Goal: Contribute content: Contribute content

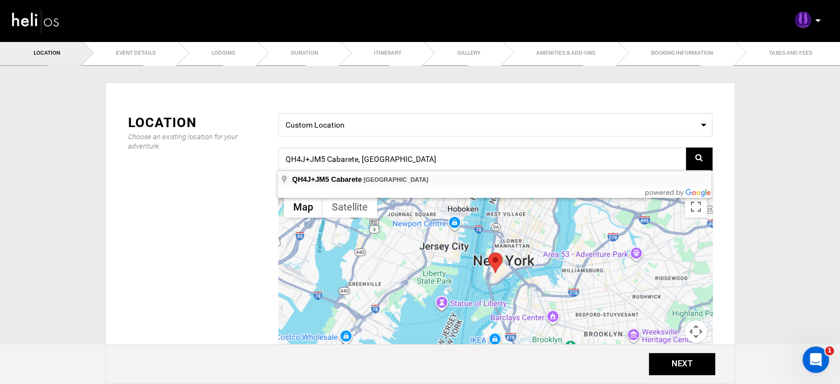
type input "QH4J+JM5, 57000 Cabarete, Dominican Republic"
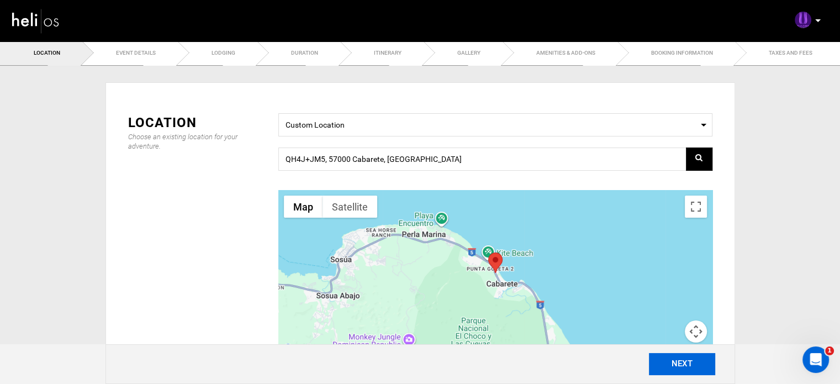
click at [685, 374] on button "NEXT" at bounding box center [682, 364] width 66 height 22
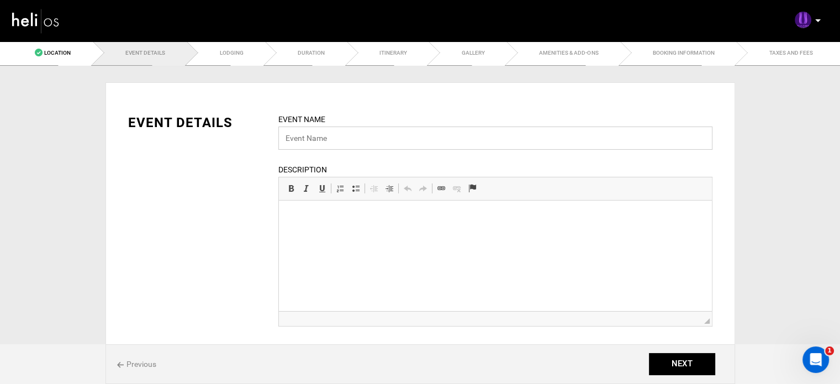
click at [354, 138] on input "text" at bounding box center [495, 137] width 434 height 23
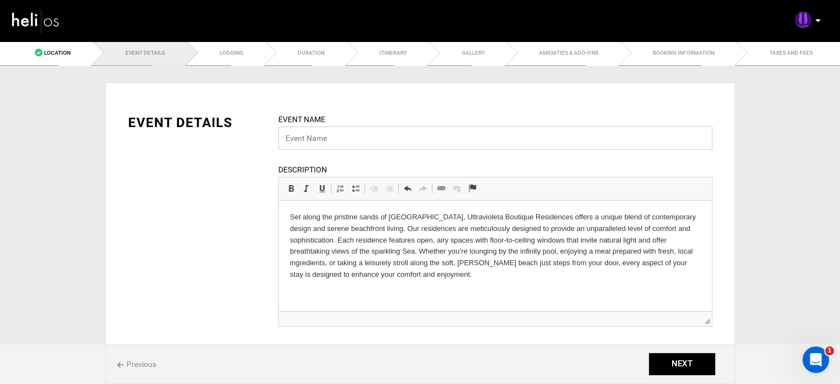
click at [322, 141] on input "text" at bounding box center [495, 137] width 434 height 23
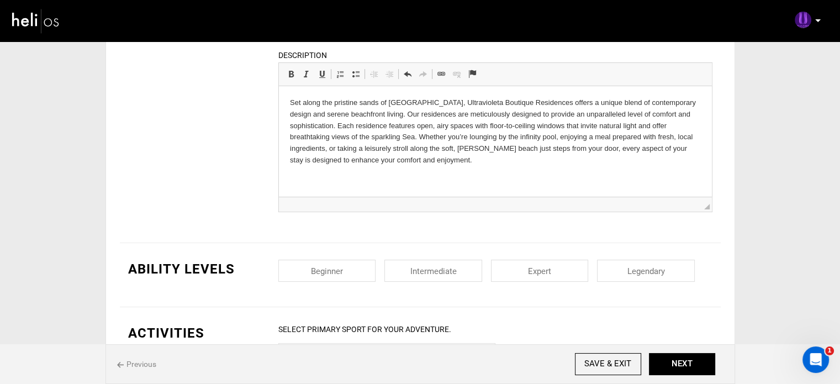
scroll to position [123, 0]
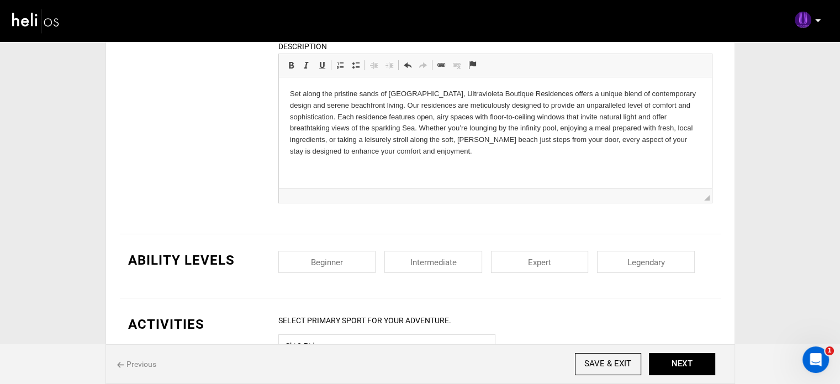
type input "Ultravioleta Botique Residence | [DEMOGRAPHIC_DATA]"
click at [452, 261] on input "checkbox" at bounding box center [433, 262] width 98 height 22
checkbox input "true"
drag, startPoint x: 574, startPoint y: 273, endPoint x: 580, endPoint y: 258, distance: 15.6
click at [580, 258] on div "Beginner Intermediate Expert Legendary" at bounding box center [495, 266] width 434 height 30
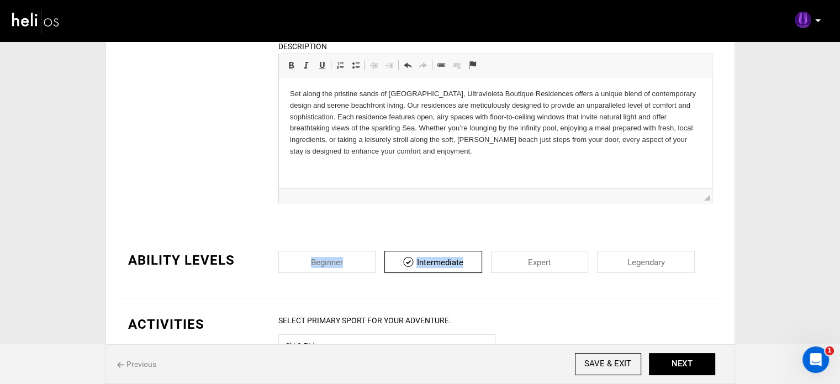
click at [580, 258] on input "checkbox" at bounding box center [540, 262] width 98 height 22
checkbox input "true"
click at [620, 262] on input "checkbox" at bounding box center [646, 262] width 98 height 22
checkbox input "true"
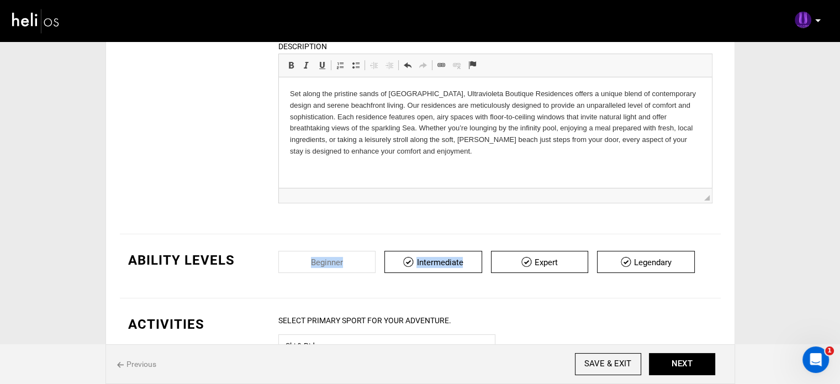
click at [314, 261] on input "checkbox" at bounding box center [327, 262] width 98 height 22
checkbox input "true"
click at [267, 256] on div "Ability Levels" at bounding box center [195, 260] width 150 height 19
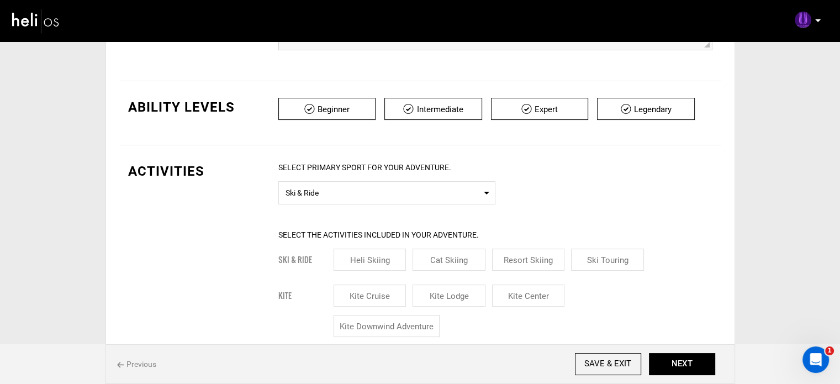
scroll to position [281, 0]
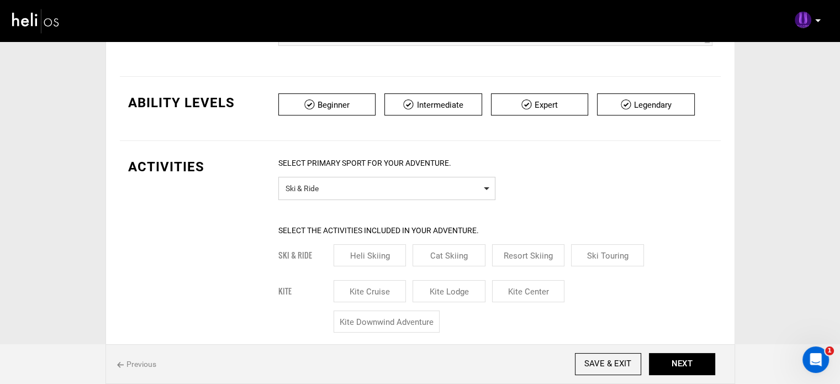
click at [318, 186] on span "Ski & Ride" at bounding box center [387, 187] width 203 height 14
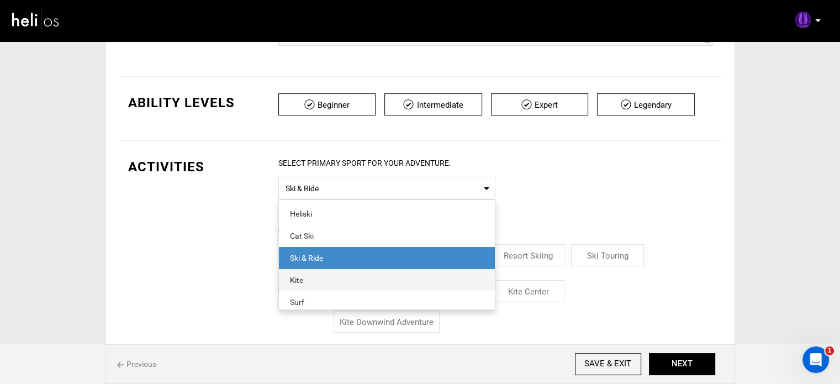
click at [336, 278] on div "Kite" at bounding box center [387, 279] width 194 height 11
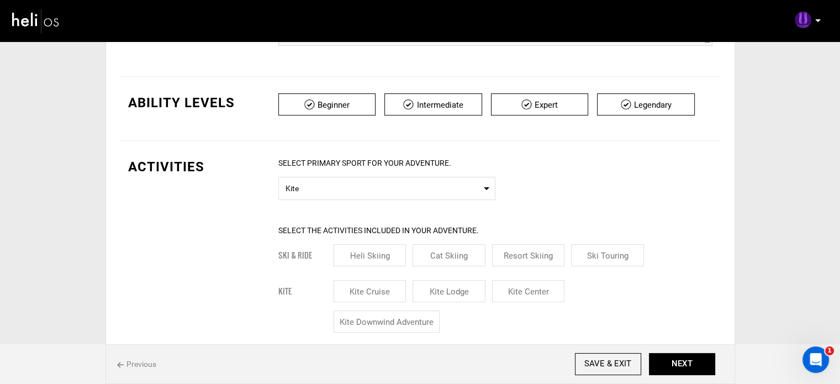
click at [437, 297] on input "Kite Lodge" at bounding box center [449, 291] width 73 height 22
checkbox input "true"
click at [524, 289] on input "Kite Center" at bounding box center [528, 291] width 73 height 22
checkbox input "true"
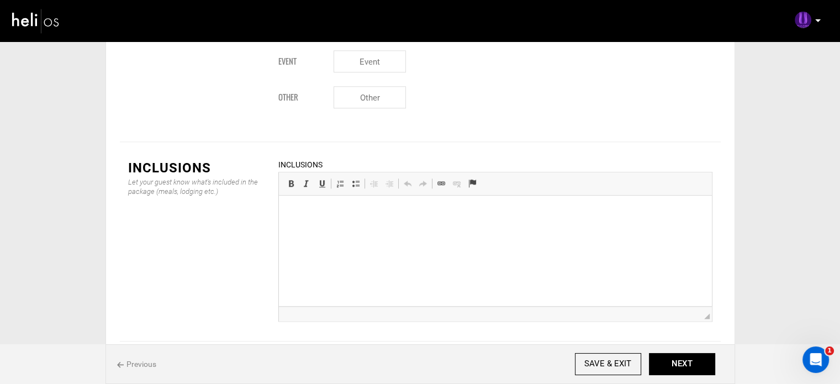
scroll to position [595, 0]
click at [327, 244] on li at bounding box center [494, 245] width 367 height 12
click at [324, 253] on li at bounding box center [494, 257] width 367 height 12
click at [318, 276] on li at bounding box center [494, 278] width 367 height 12
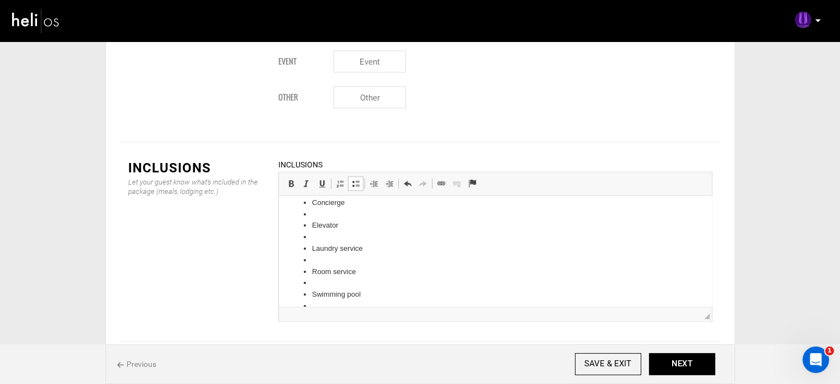
scroll to position [0, 0]
click at [320, 241] on li at bounding box center [494, 243] width 367 height 12
click at [320, 257] on li at bounding box center [494, 254] width 367 height 12
click at [322, 263] on li at bounding box center [494, 266] width 367 height 12
click at [324, 274] on li at bounding box center [494, 277] width 367 height 12
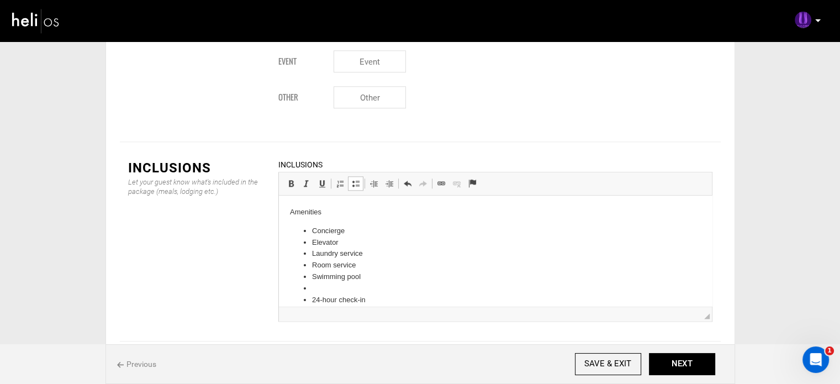
click at [329, 284] on li at bounding box center [494, 289] width 367 height 12
click at [339, 298] on li at bounding box center [494, 300] width 367 height 12
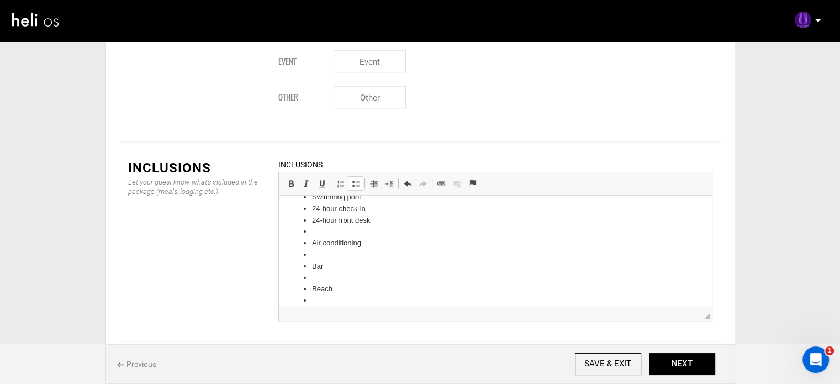
scroll to position [83, 0]
click at [332, 250] on li at bounding box center [494, 252] width 367 height 12
click at [332, 250] on li at bounding box center [494, 248] width 367 height 12
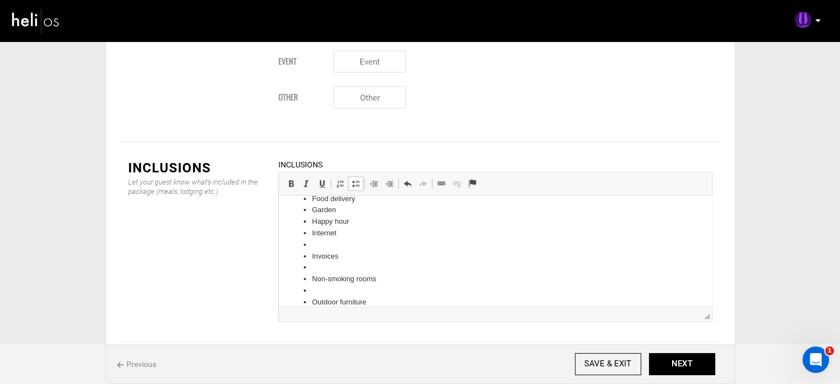
click at [325, 242] on li at bounding box center [494, 245] width 367 height 12
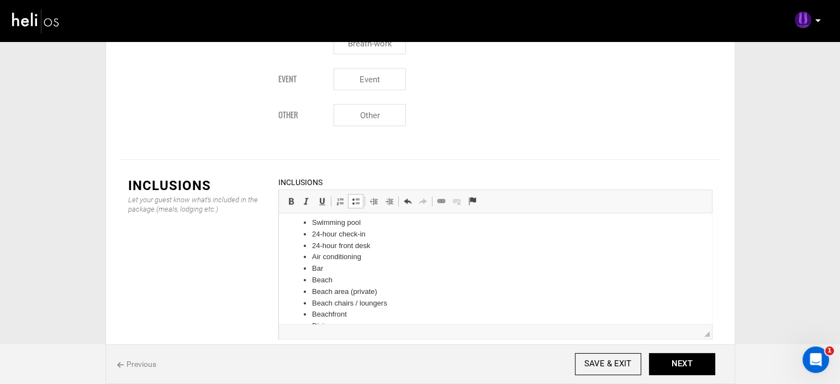
scroll to position [0, 0]
click at [324, 225] on p "Amenities" at bounding box center [494, 230] width 411 height 12
click at [285, 194] on link "Bold Keyboard shortcut Ctrl+B" at bounding box center [290, 201] width 15 height 14
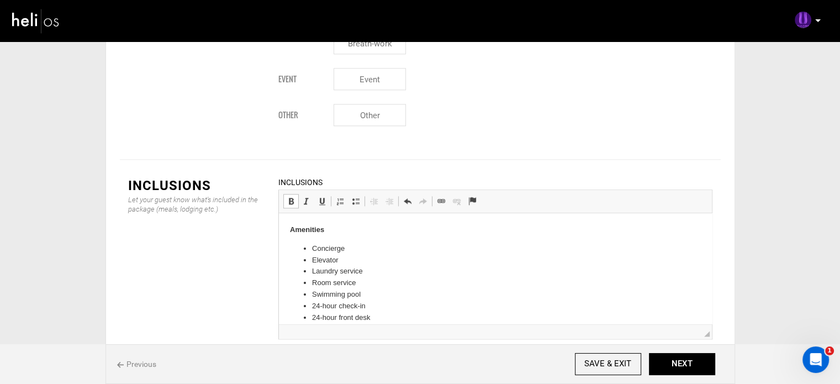
click at [366, 230] on p "Amenities" at bounding box center [494, 230] width 411 height 12
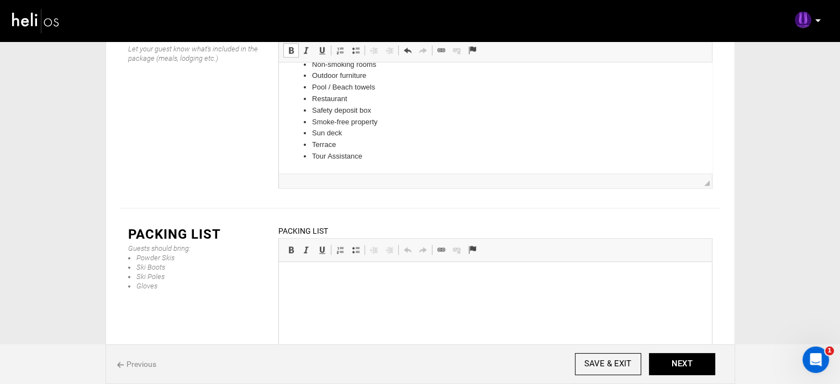
click at [186, 88] on div "Inclusions Let your guest know what's included in the package (meals, lodging e…" at bounding box center [420, 108] width 601 height 166
click at [367, 290] on html at bounding box center [494, 279] width 433 height 34
click at [327, 295] on html at bounding box center [494, 279] width 433 height 34
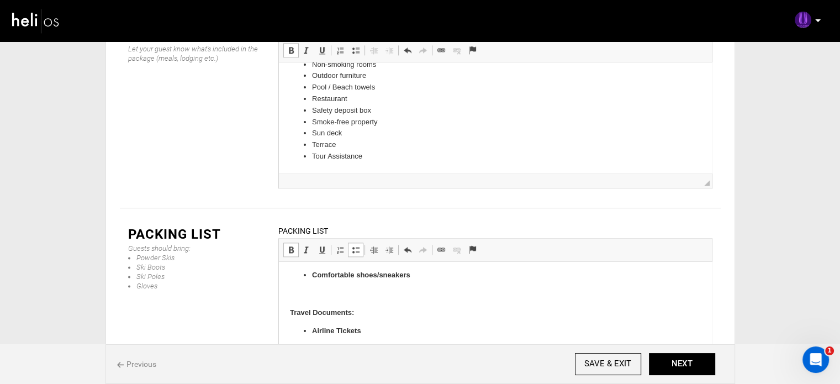
click at [330, 284] on body "Recommended: Harness Bar Kites (ask our team for recommendations on sizes) Boar…" at bounding box center [494, 182] width 411 height 385
click at [329, 288] on p at bounding box center [494, 294] width 411 height 12
drag, startPoint x: 427, startPoint y: 285, endPoint x: 290, endPoint y: 310, distance: 139.7
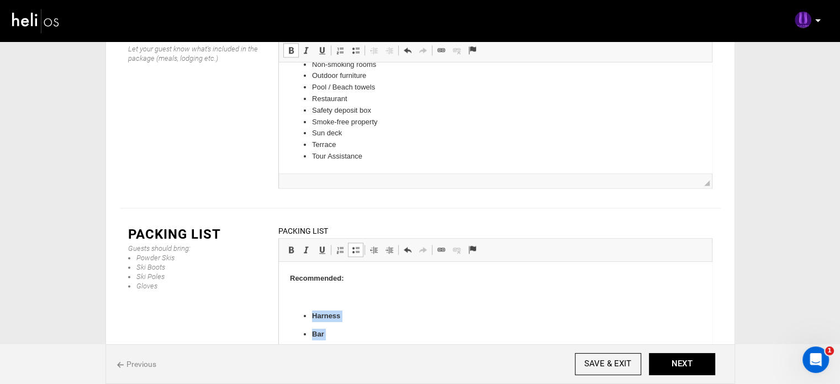
click at [292, 245] on span at bounding box center [291, 249] width 9 height 9
click at [360, 242] on link "Insert/Remove Bulleted List" at bounding box center [355, 249] width 15 height 14
drag, startPoint x: 360, startPoint y: 188, endPoint x: 65, endPoint y: 10, distance: 344.4
click at [360, 242] on link "Insert/Remove Bulleted List" at bounding box center [355, 249] width 15 height 14
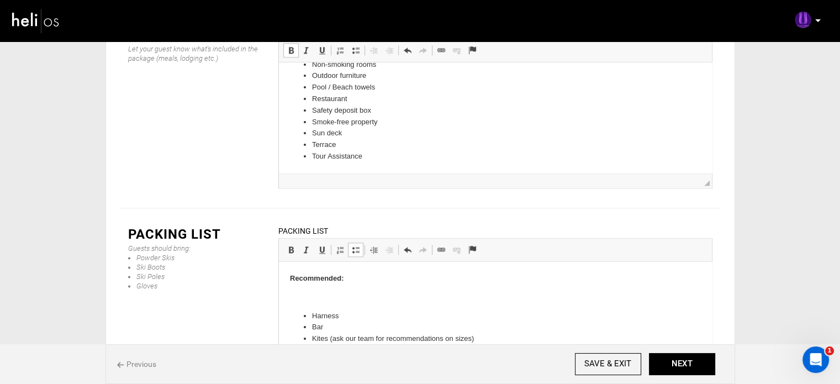
click at [332, 297] on p at bounding box center [494, 298] width 411 height 12
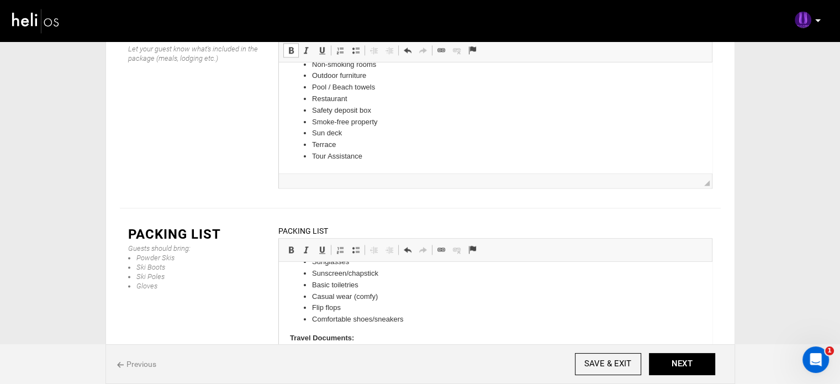
scroll to position [166, 0]
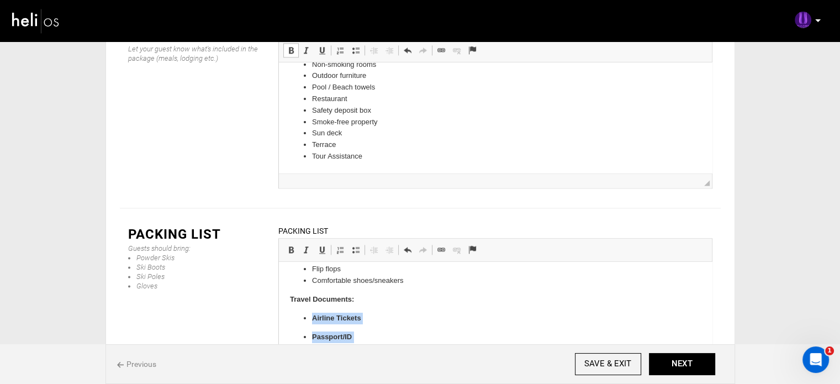
drag, startPoint x: 307, startPoint y: 321, endPoint x: 405, endPoint y: 357, distance: 104.7
click at [405, 357] on ul "Airline Tickets Passport/ID Visa (if applicable)" at bounding box center [494, 337] width 411 height 49
click at [291, 245] on span at bounding box center [291, 249] width 9 height 9
click at [357, 245] on span at bounding box center [355, 249] width 9 height 9
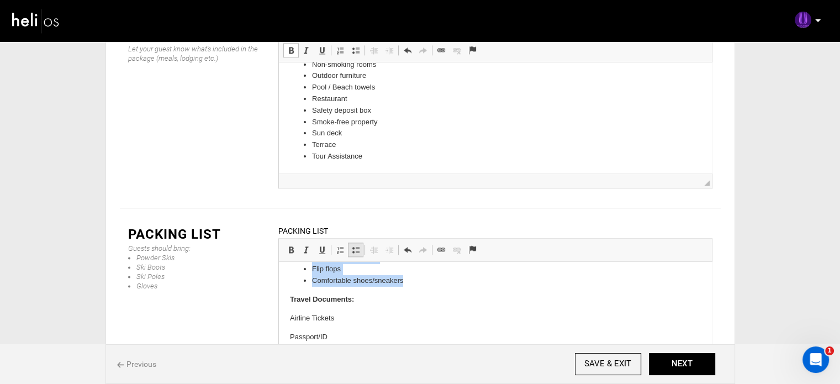
drag, startPoint x: 357, startPoint y: 190, endPoint x: 77, endPoint y: 28, distance: 323.9
click at [357, 245] on span at bounding box center [355, 249] width 9 height 9
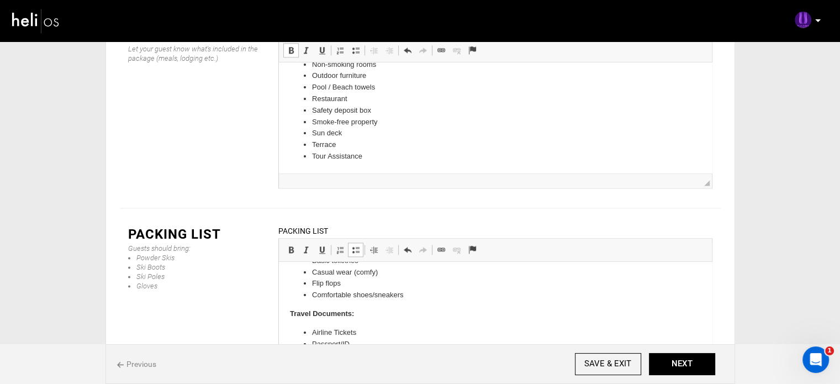
click at [362, 325] on body "Recommended: Harness Bar Kites (ask our team for recommendations on sizes) Boar…" at bounding box center [494, 241] width 411 height 240
click at [699, 375] on button "NEXT" at bounding box center [682, 364] width 66 height 22
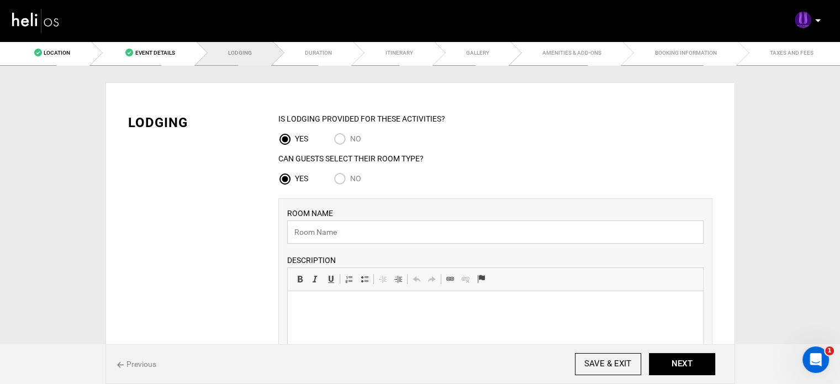
click at [362, 226] on input "text" at bounding box center [495, 231] width 416 height 23
paste input "1 Bedroom Apartment"
type input "1 Bedroom Apartment"
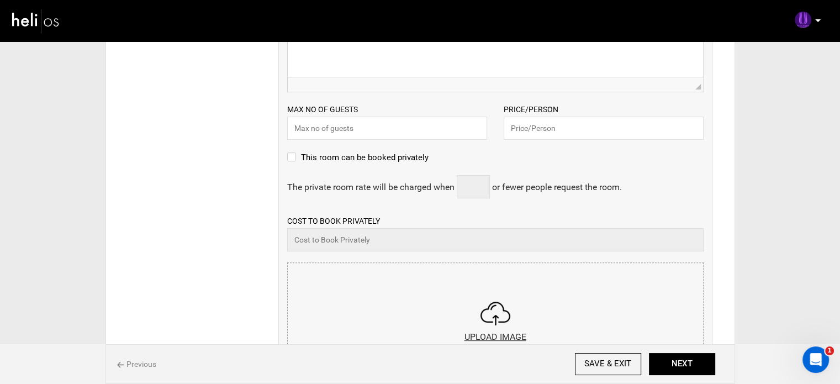
scroll to position [324, 0]
click at [358, 123] on input "text" at bounding box center [387, 128] width 200 height 23
type input "2"
click at [566, 132] on input "text" at bounding box center [604, 128] width 200 height 23
type input "195"
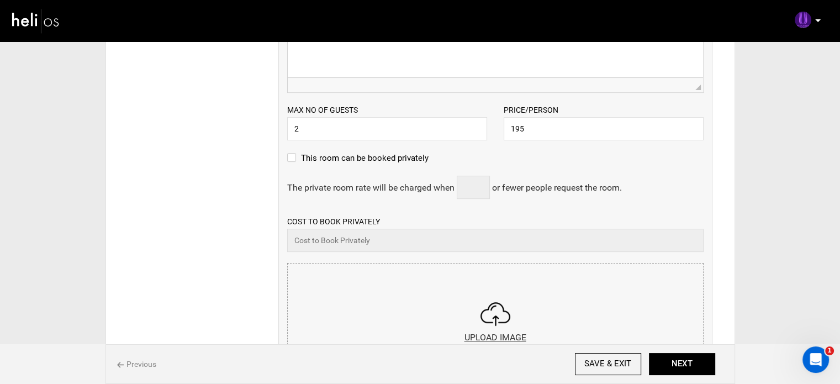
click at [414, 293] on input "file" at bounding box center [495, 329] width 415 height 133
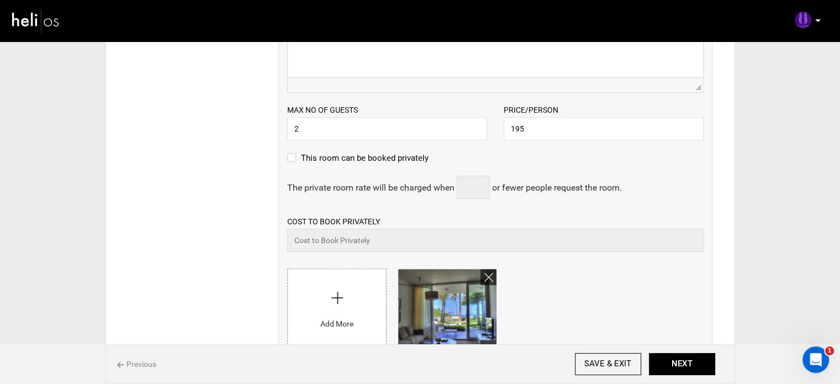
scroll to position [481, 0]
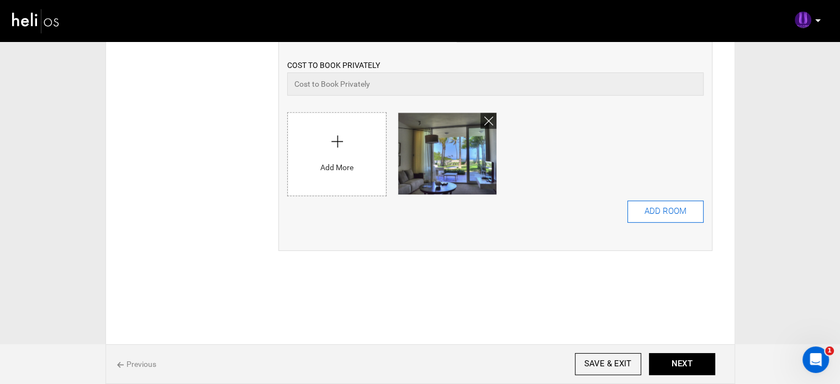
click at [659, 218] on button "ADD ROOM" at bounding box center [665, 211] width 76 height 22
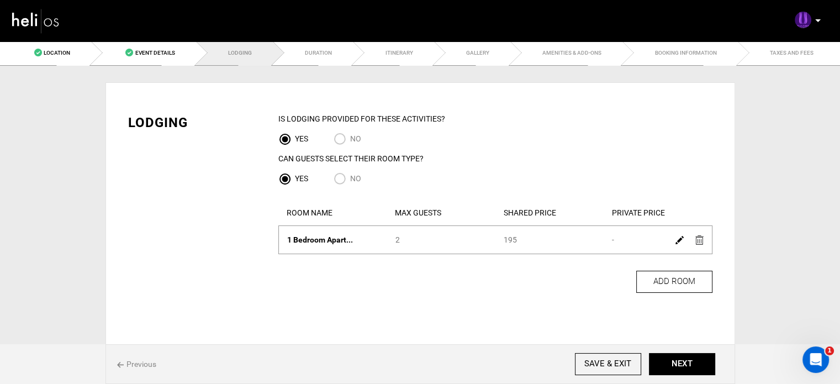
scroll to position [37, 0]
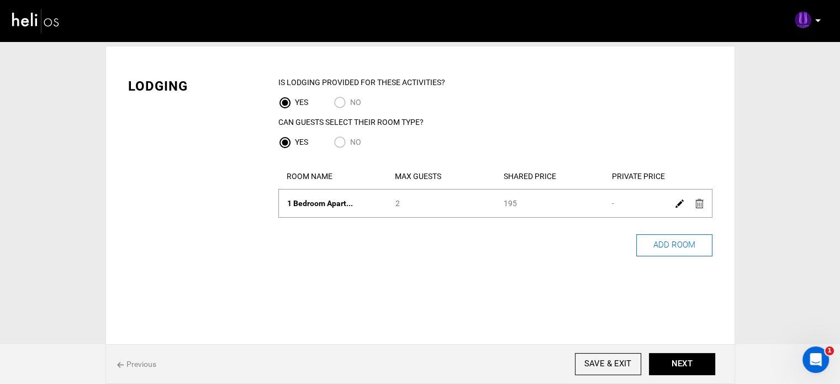
click at [669, 240] on button "ADD ROOM" at bounding box center [674, 245] width 76 height 22
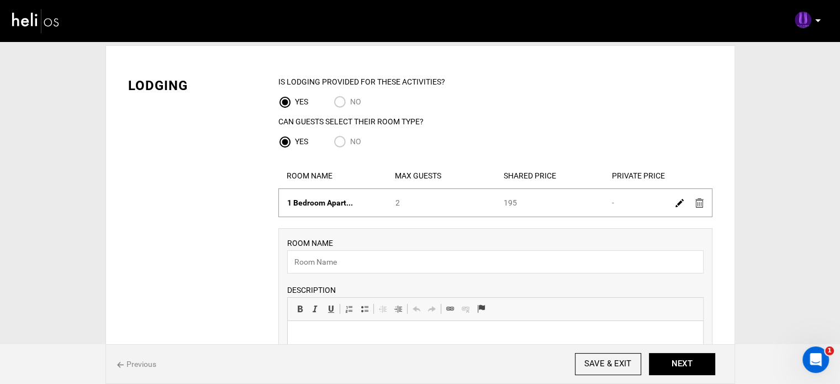
scroll to position [0, 0]
click at [326, 268] on input "text" at bounding box center [495, 261] width 416 height 23
paste input "2 Bedroom Penthouse with Private Rooftop"
type input "2 Bedroom Penthouse with Private Rooftop"
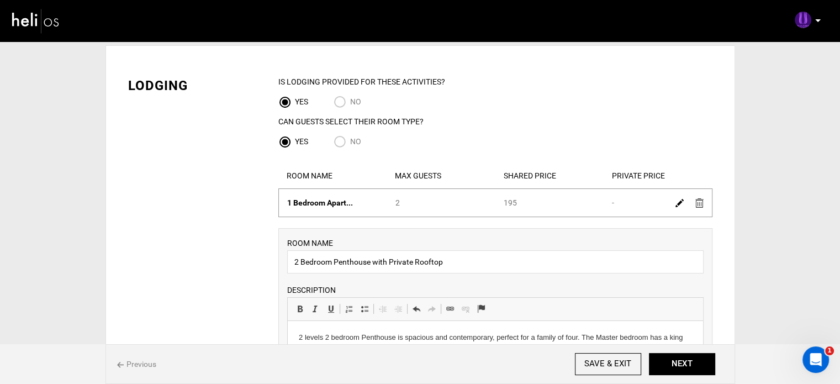
scroll to position [336, 0]
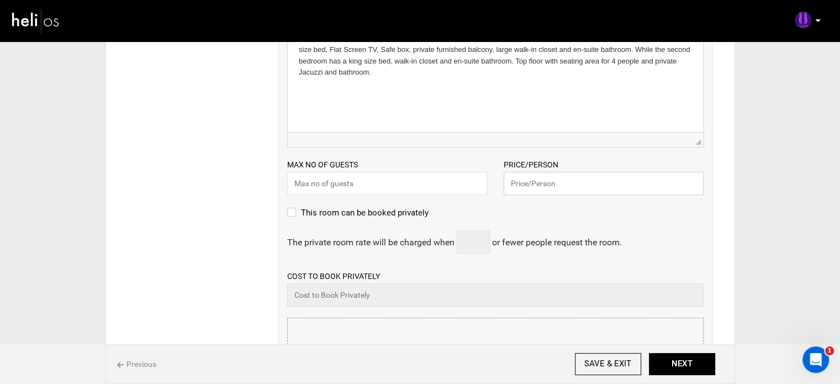
click at [563, 181] on input "text" at bounding box center [604, 183] width 200 height 23
type input "339"
click at [420, 189] on input "text" at bounding box center [387, 183] width 200 height 23
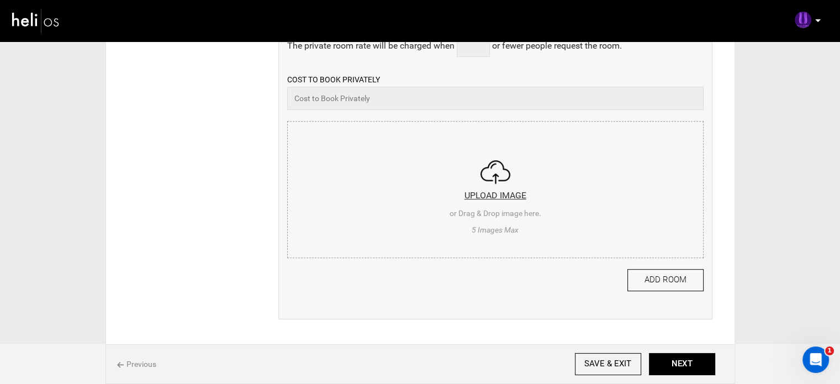
scroll to position [535, 0]
type input "4"
click at [436, 227] on input "file" at bounding box center [495, 186] width 415 height 133
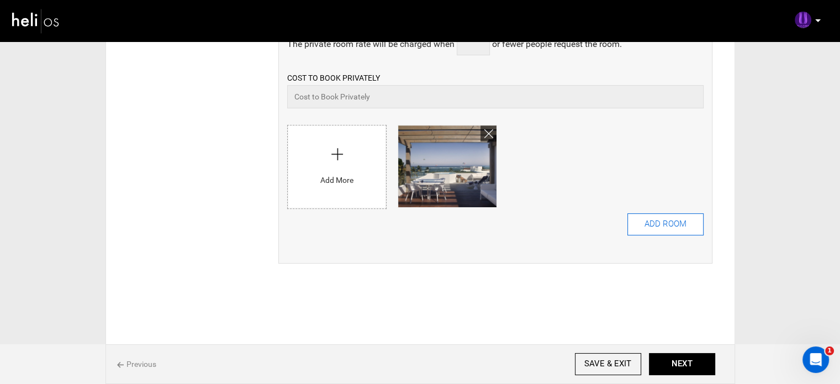
click at [645, 229] on button "ADD ROOM" at bounding box center [665, 224] width 76 height 22
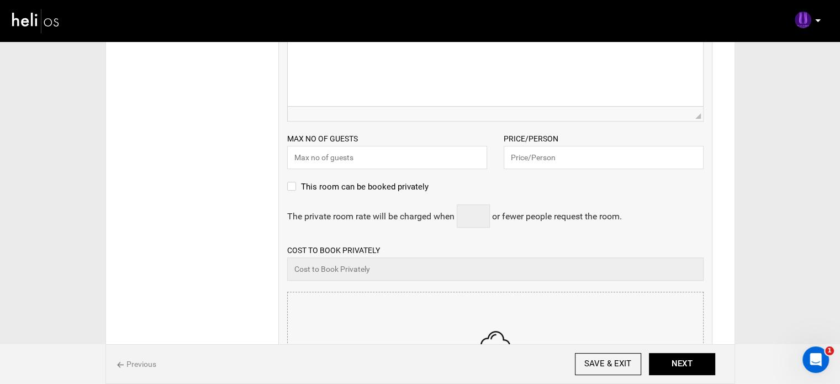
scroll to position [397, 0]
click at [530, 156] on input "text" at bounding box center [604, 156] width 200 height 23
type input "339"
click at [445, 160] on input "text" at bounding box center [387, 156] width 200 height 23
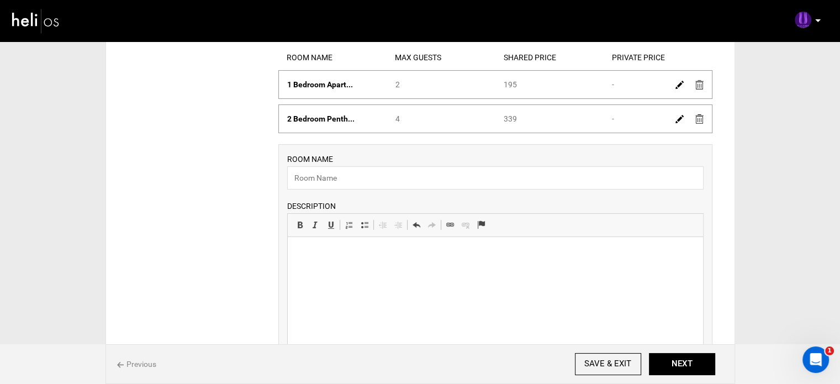
scroll to position [212, 0]
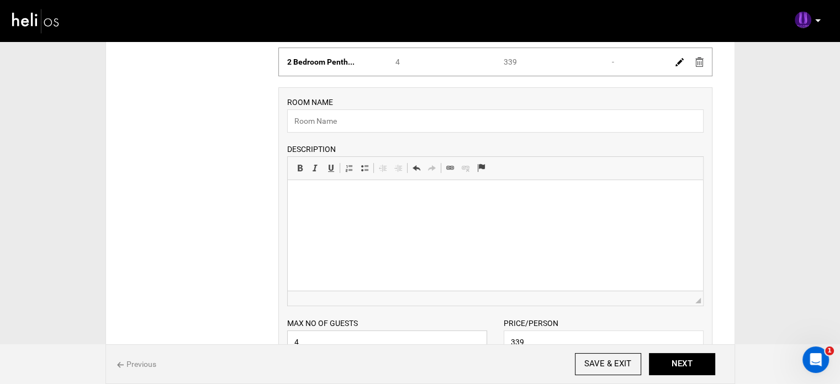
type input "4"
click at [348, 121] on input "text" at bounding box center [495, 120] width 416 height 23
paste input "2 Bedroom Penthouse with Private Rooftop"
type input "2 Bedroom Penthouse with Private Rooftop"
click at [323, 192] on p at bounding box center [494, 197] width 393 height 12
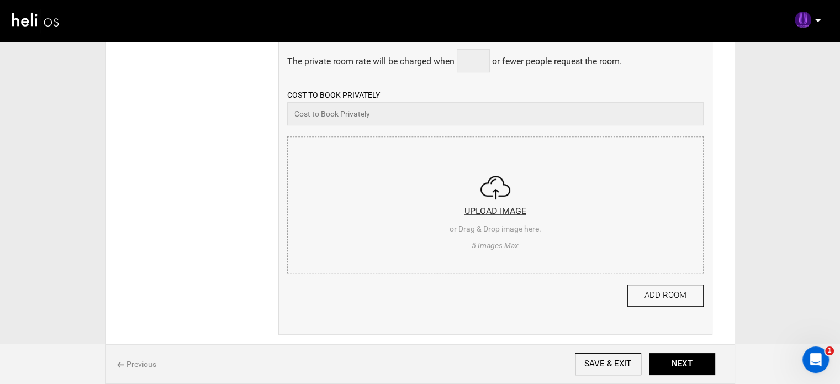
scroll to position [552, 0]
click at [408, 228] on input "file" at bounding box center [495, 202] width 415 height 133
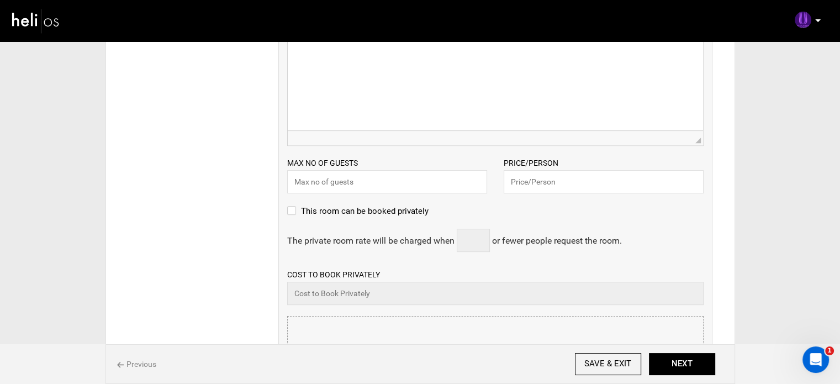
scroll to position [393, 0]
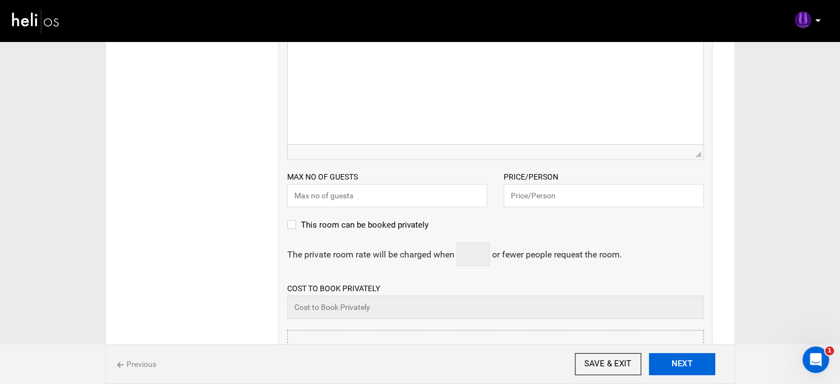
click at [685, 367] on button "NEXT" at bounding box center [682, 364] width 66 height 22
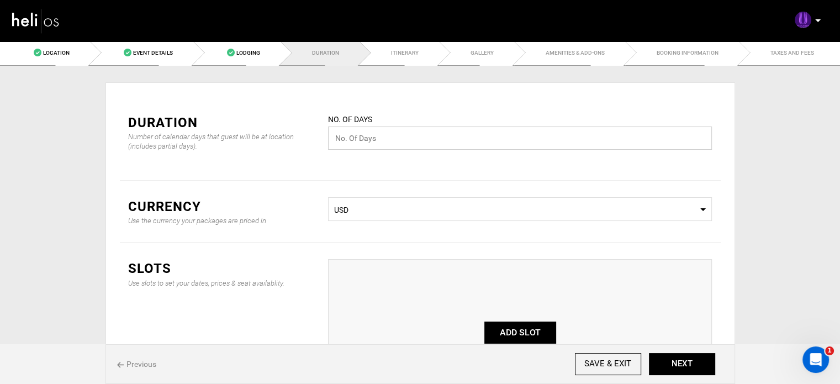
click at [393, 141] on input "text" at bounding box center [520, 137] width 384 height 23
type input "7"
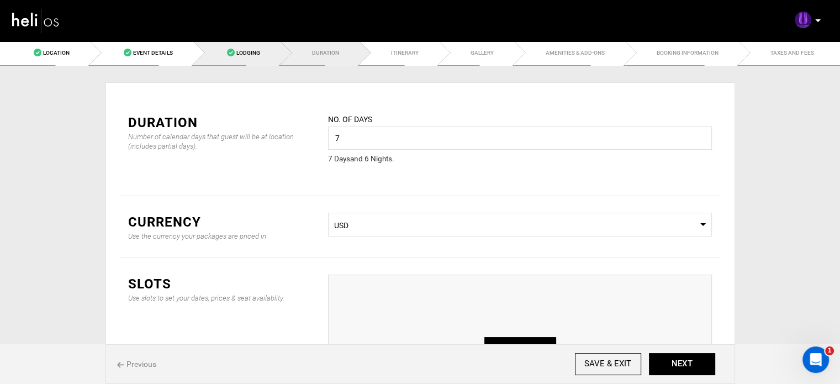
click at [245, 60] on link "Lodging" at bounding box center [236, 52] width 87 height 25
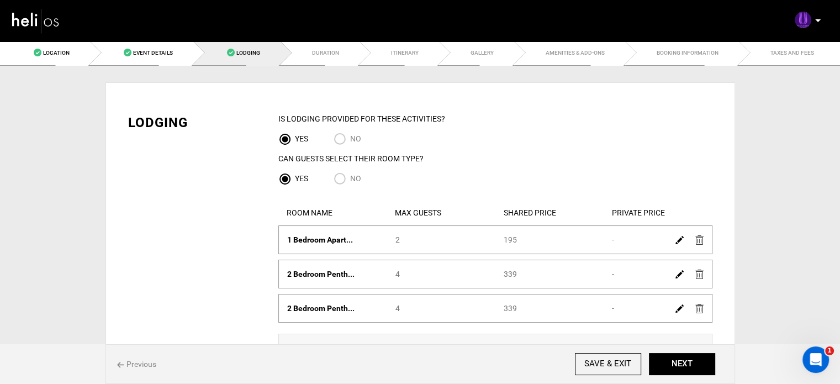
click at [677, 242] on img at bounding box center [679, 240] width 8 height 8
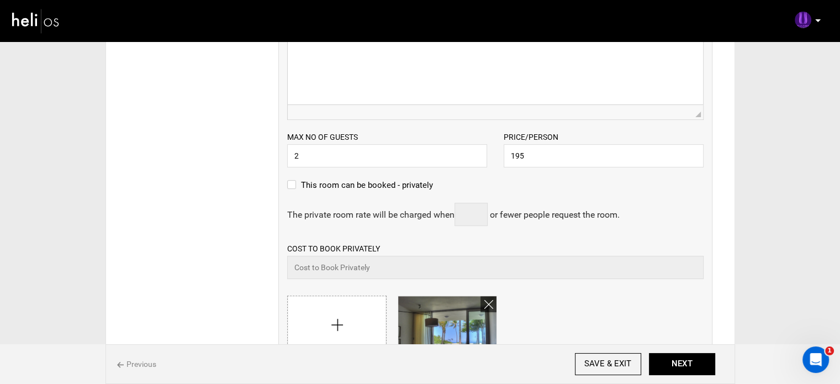
scroll to position [324, 0]
drag, startPoint x: 538, startPoint y: 151, endPoint x: 493, endPoint y: 150, distance: 45.3
click at [493, 150] on div "Max no of guests 2 Please enter a valid Guest no. Price/Person 195 Please enter…" at bounding box center [495, 143] width 433 height 47
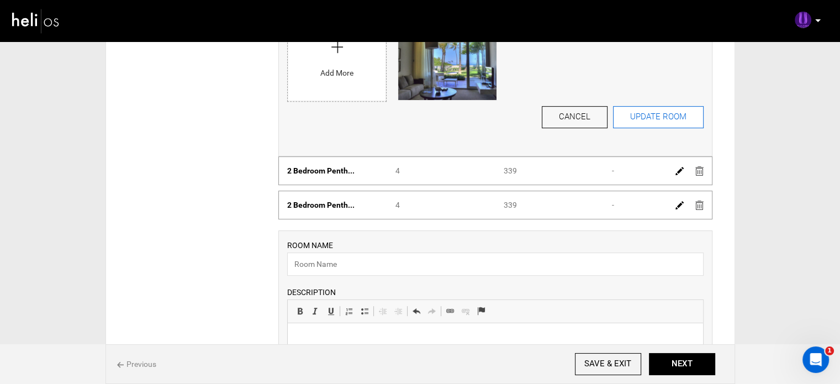
type input "1170"
click at [647, 117] on button "UPDATE ROOM" at bounding box center [658, 117] width 91 height 22
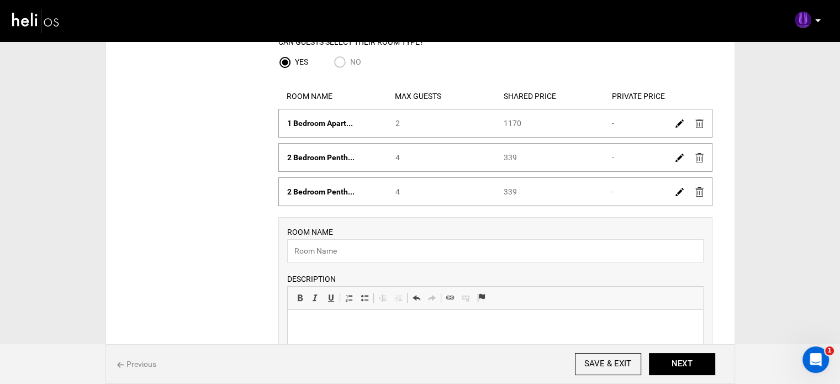
scroll to position [116, 0]
click at [679, 157] on img at bounding box center [679, 158] width 8 height 8
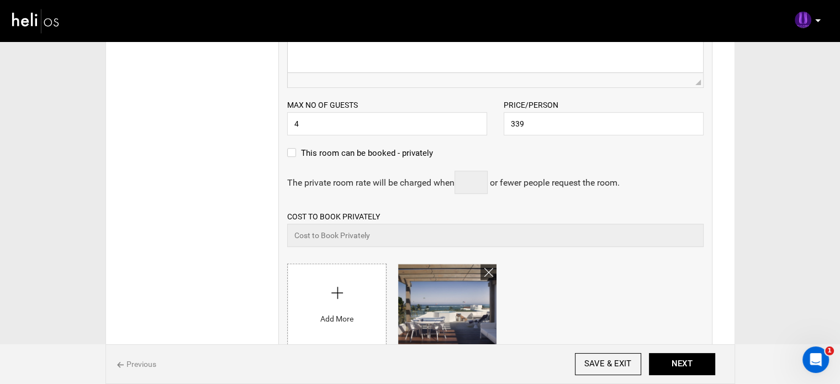
scroll to position [391, 0]
drag, startPoint x: 522, startPoint y: 121, endPoint x: 484, endPoint y: 122, distance: 38.7
click at [484, 122] on div "Max no of guests 4 Please enter a valid Guest no. Price/Person 339 Please enter…" at bounding box center [495, 110] width 433 height 47
paste input "2373"
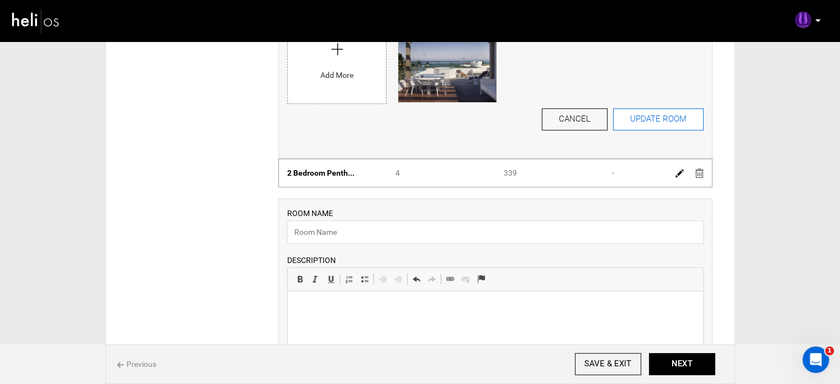
type input "2373"
click at [646, 115] on button "UPDATE ROOM" at bounding box center [658, 119] width 91 height 22
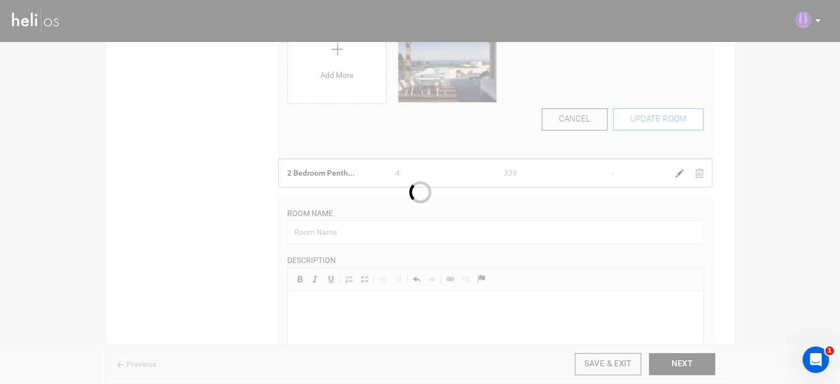
scroll to position [135, 0]
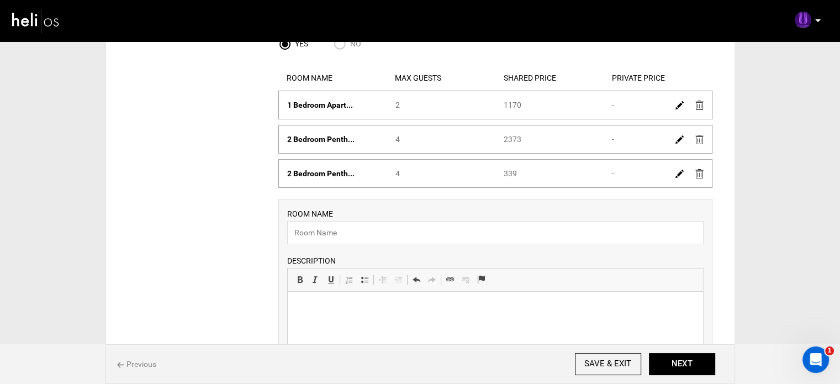
click at [678, 171] on img at bounding box center [679, 174] width 8 height 8
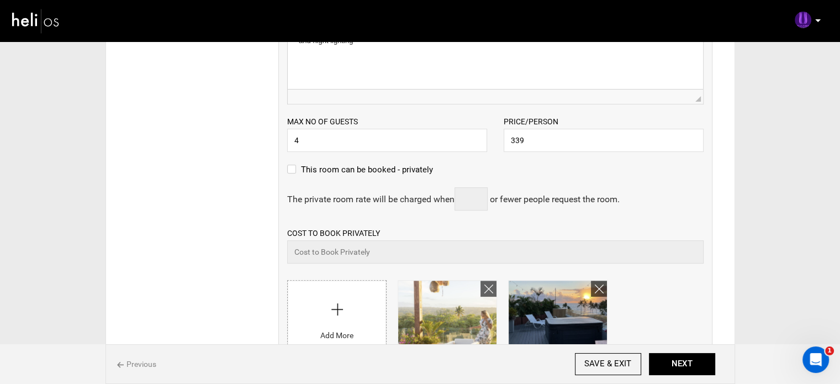
scroll to position [409, 0]
drag, startPoint x: 511, startPoint y: 137, endPoint x: 487, endPoint y: 120, distance: 29.7
click at [487, 120] on div "Max no of guests 4 Please enter a valid Guest no." at bounding box center [387, 133] width 216 height 36
drag, startPoint x: 540, startPoint y: 141, endPoint x: 482, endPoint y: 141, distance: 58.5
click at [482, 141] on div "Max no of guests 4 Please enter a valid Guest no. Price/Person 339 Please enter…" at bounding box center [495, 127] width 433 height 47
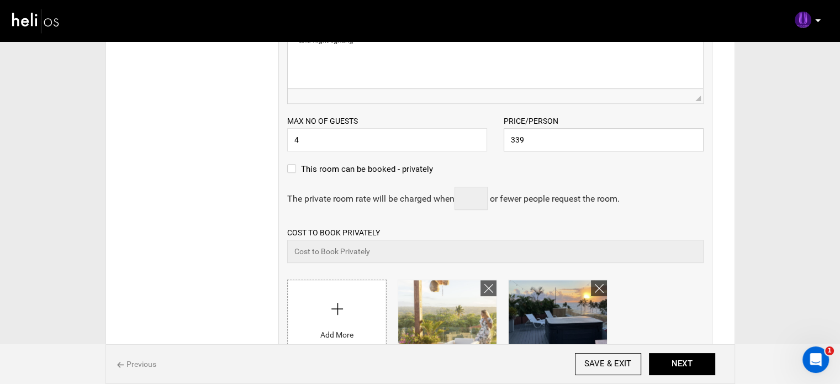
paste input "2373"
type input "2373"
click at [595, 173] on div "This room can be booked - privately" at bounding box center [495, 174] width 416 height 24
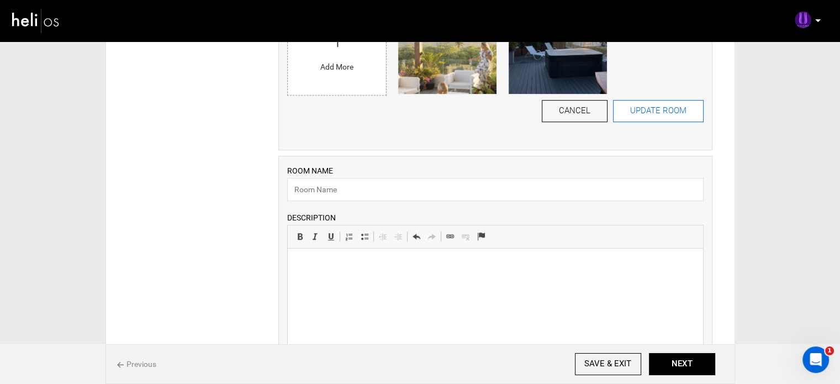
click at [656, 104] on button "UPDATE ROOM" at bounding box center [658, 111] width 91 height 22
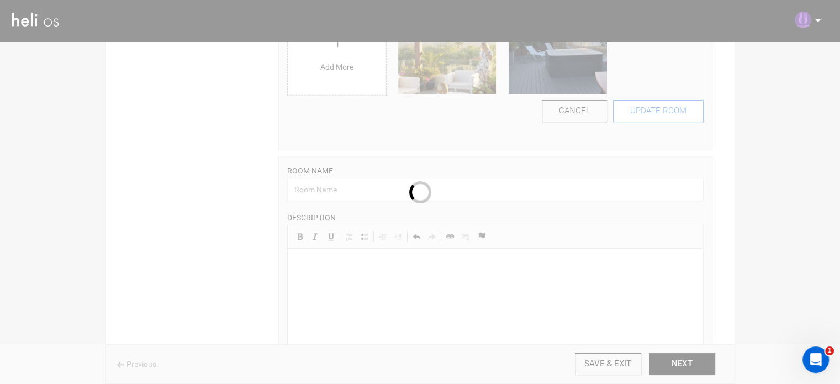
scroll to position [670, 0]
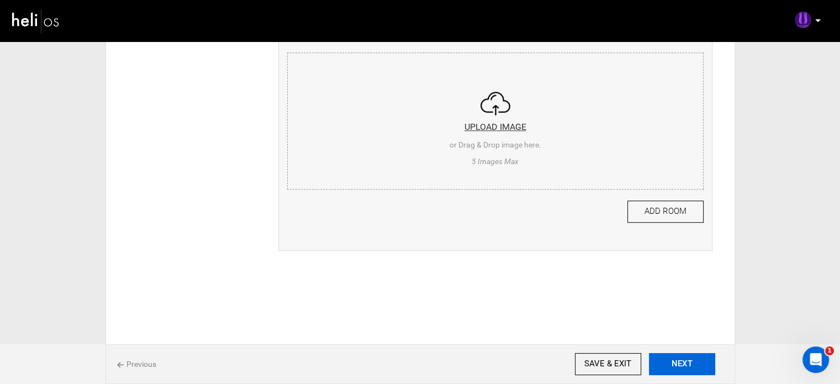
click at [665, 364] on button "NEXT" at bounding box center [682, 364] width 66 height 22
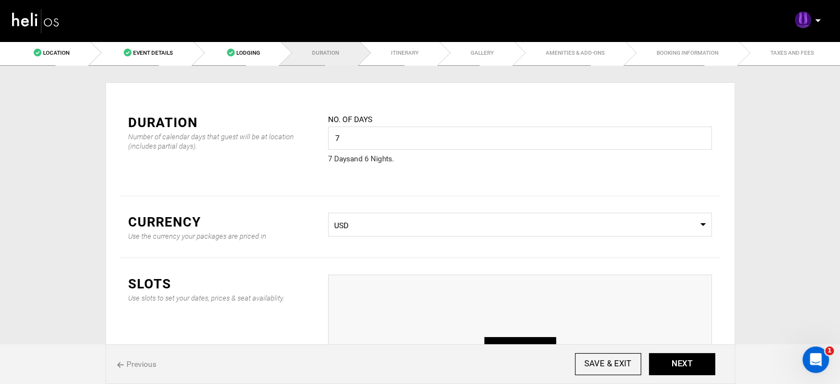
click at [405, 191] on div "Duration Number of calendar days that guest will be at location (includes parti…" at bounding box center [420, 146] width 601 height 99
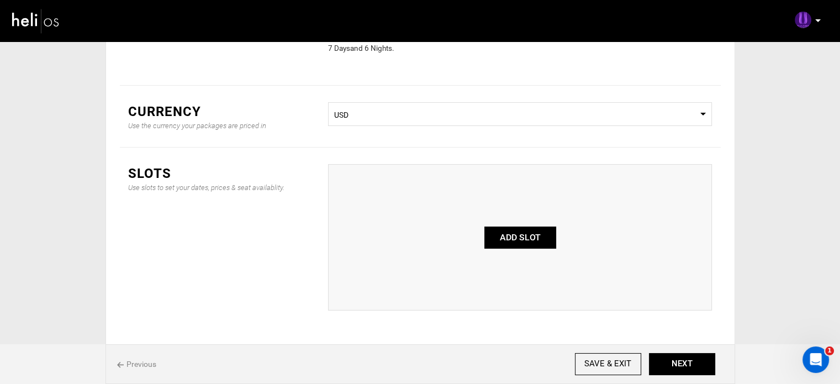
scroll to position [110, 0]
click at [503, 233] on button "ADD SLOT" at bounding box center [520, 237] width 72 height 22
type input "0"
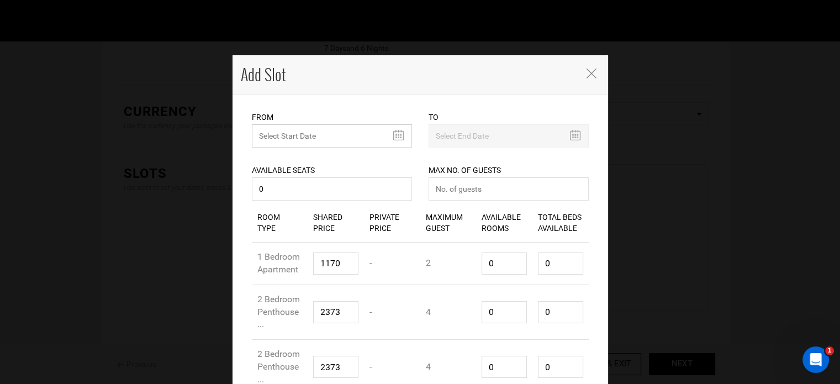
click at [326, 124] on input "text" at bounding box center [332, 135] width 160 height 23
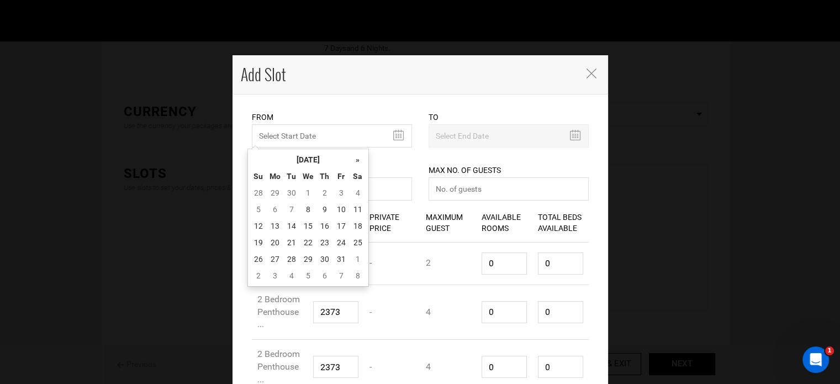
click at [318, 150] on div "« October 2025 » Su Mo Tu We Th Fr Sa 28 29 30 1 2 3 4 5 6 7 8 9 10 11 12 13 14…" at bounding box center [307, 218] width 121 height 138
click at [319, 157] on th "October 2025" at bounding box center [308, 159] width 83 height 17
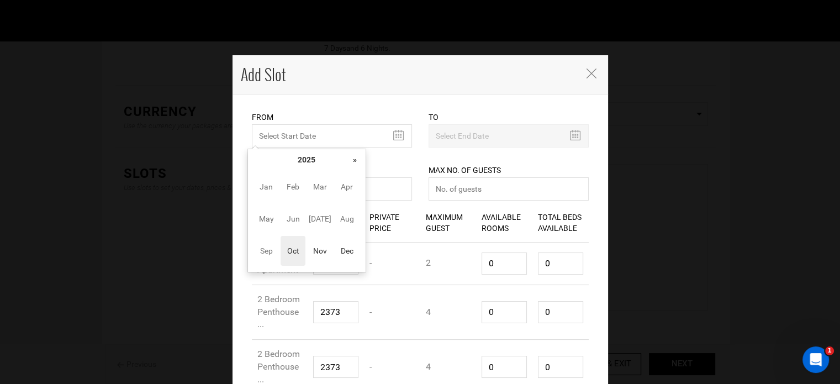
click at [362, 152] on th "»" at bounding box center [355, 159] width 17 height 17
click at [314, 252] on span "Nov" at bounding box center [320, 251] width 25 height 30
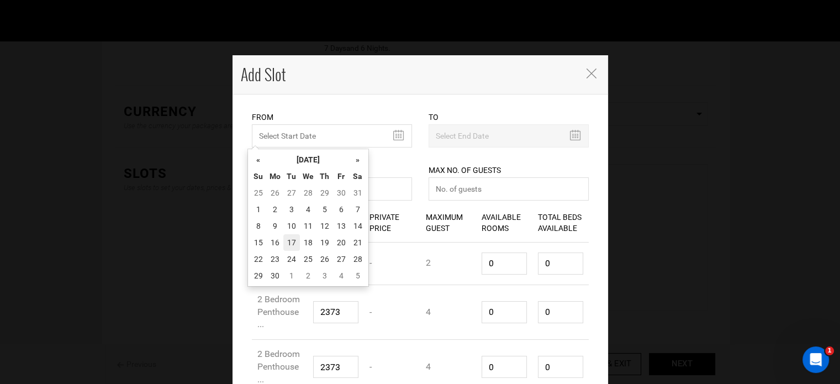
click at [285, 248] on td "17" at bounding box center [291, 242] width 17 height 17
type input "[DATE]"
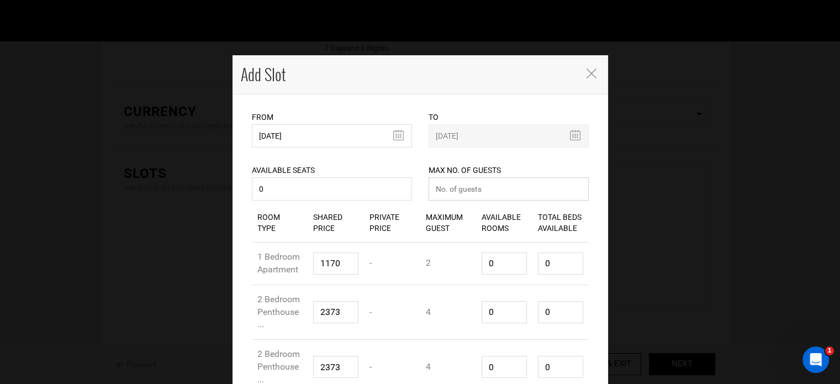
click at [469, 192] on input "number" at bounding box center [509, 188] width 160 height 23
type input "0"
drag, startPoint x: 505, startPoint y: 257, endPoint x: 451, endPoint y: 261, distance: 53.8
click at [451, 261] on div "Room Type 1 Bedroom Apartment Shared Price 1170 Private Price - Maximum Guest 2…" at bounding box center [420, 263] width 337 height 43
type input "1"
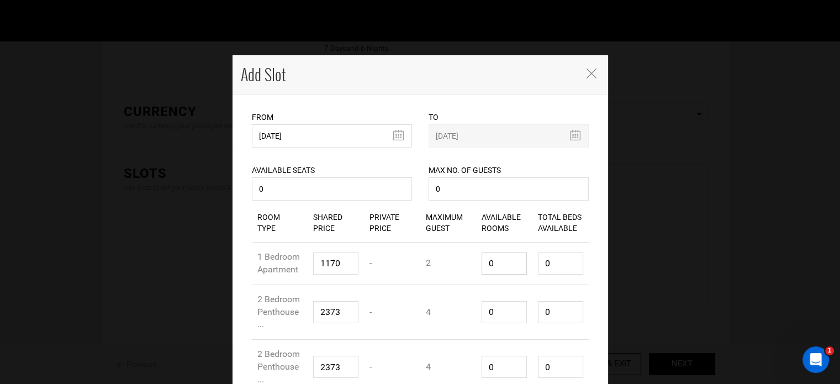
type input "2"
type input "1"
drag, startPoint x: 497, startPoint y: 311, endPoint x: 457, endPoint y: 315, distance: 40.0
click at [457, 312] on div "Room Type 2 Bedroom Penthouse ... Shared Price 2373 Private Price - Maximum Gue…" at bounding box center [420, 312] width 337 height 55
type input "1"
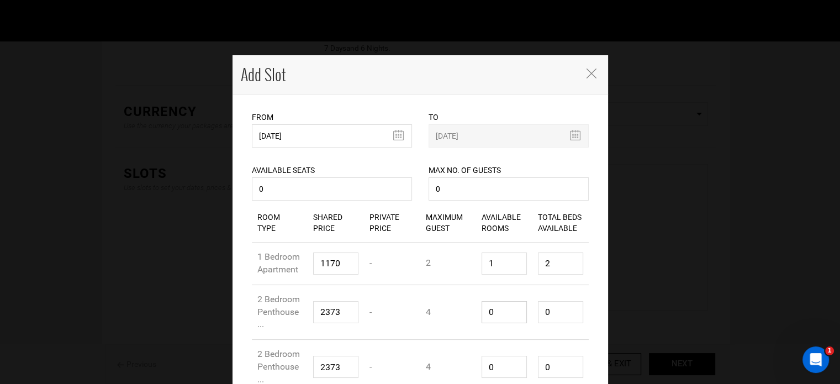
type input "4"
type input "1"
drag, startPoint x: 495, startPoint y: 374, endPoint x: 475, endPoint y: 372, distance: 20.6
click at [476, 372] on div "Available Rooms 0" at bounding box center [504, 366] width 56 height 39
type input "1"
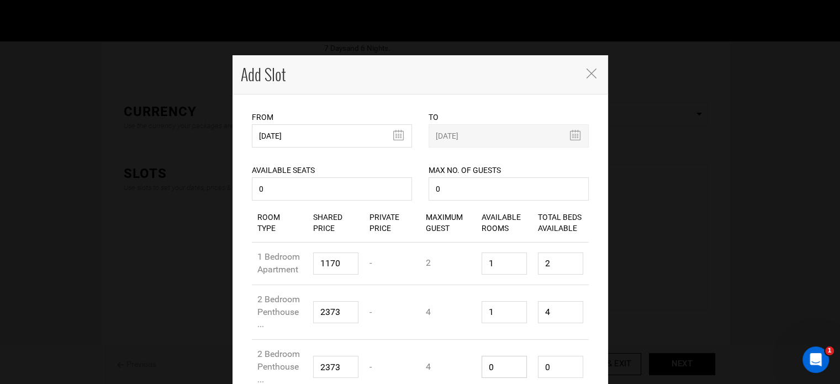
type input "4"
type input "1"
drag, startPoint x: 570, startPoint y: 314, endPoint x: 528, endPoint y: 311, distance: 42.6
click at [532, 311] on div "Total Beds Available 4" at bounding box center [560, 312] width 56 height 39
type input "1"
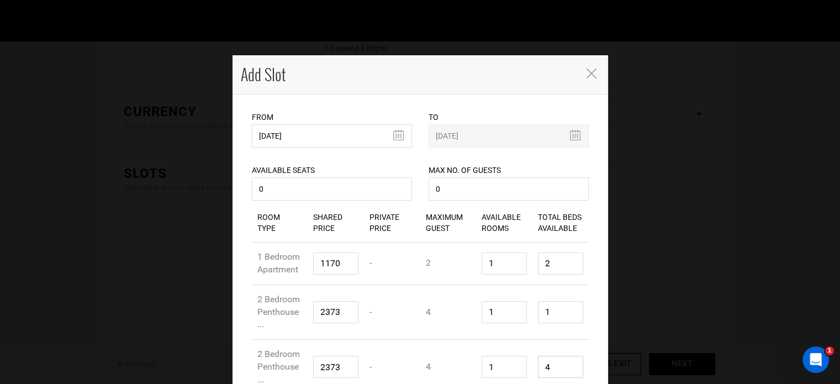
drag, startPoint x: 546, startPoint y: 372, endPoint x: 520, endPoint y: 368, distance: 25.7
click at [520, 368] on div "Room Type 2 Bedroom Penthouse ... Shared Price 2373 Private Price - Maximum Gue…" at bounding box center [420, 367] width 337 height 55
type input "1"
drag, startPoint x: 550, startPoint y: 256, endPoint x: 517, endPoint y: 255, distance: 33.2
click at [517, 255] on div "Room Type 1 Bedroom Apartment Shared Price 1170 Private Price - Maximum Guest 2…" at bounding box center [420, 263] width 337 height 43
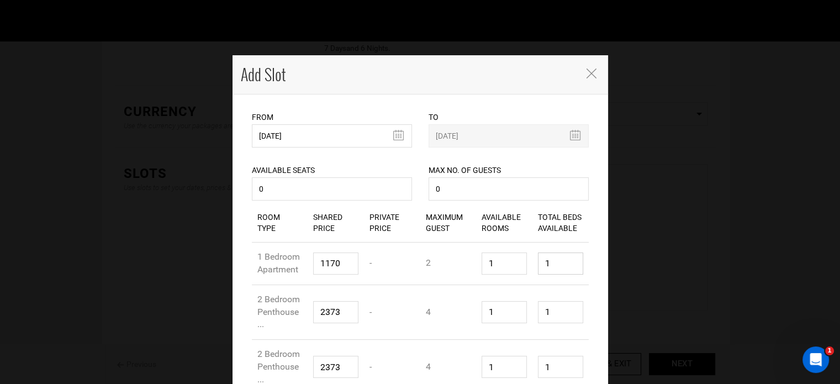
type input "1"
click at [568, 293] on div "Total Beds Available 1" at bounding box center [560, 312] width 56 height 39
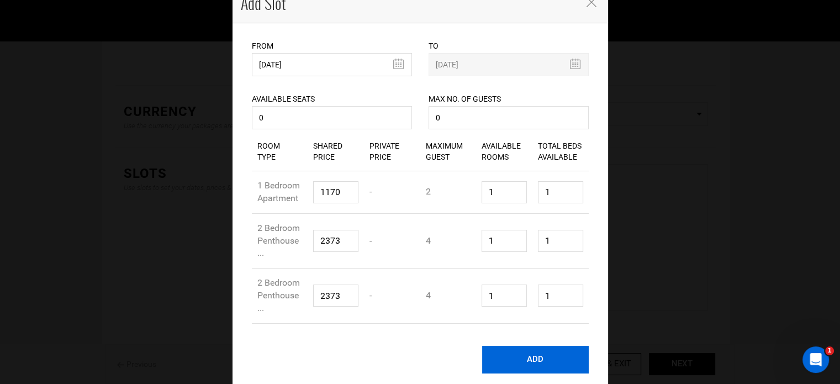
click at [528, 356] on button "ADD" at bounding box center [535, 360] width 107 height 28
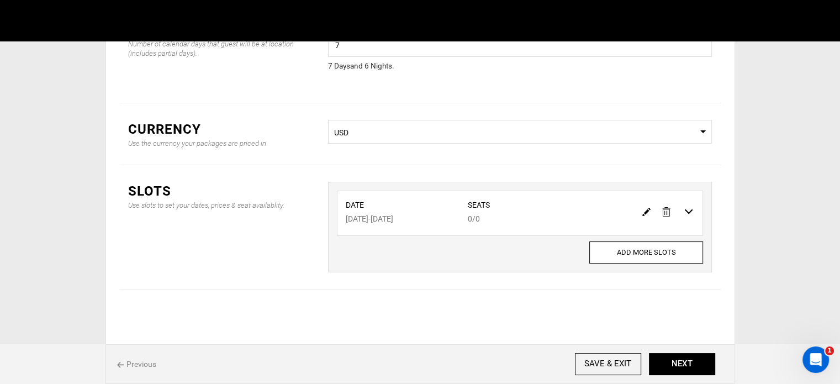
scroll to position [0, 0]
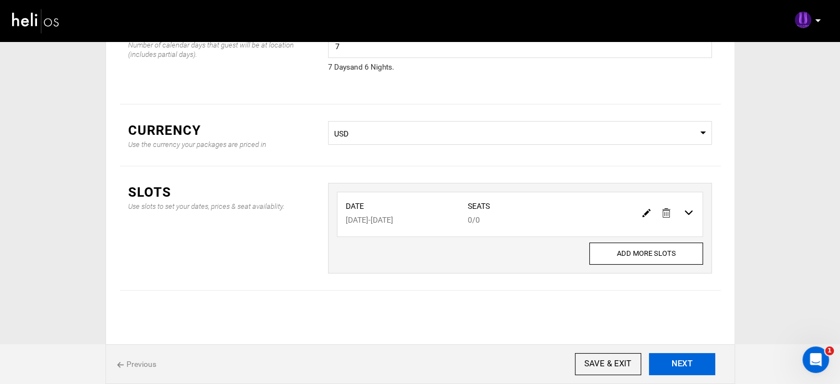
click at [707, 372] on button "NEXT" at bounding box center [682, 364] width 66 height 22
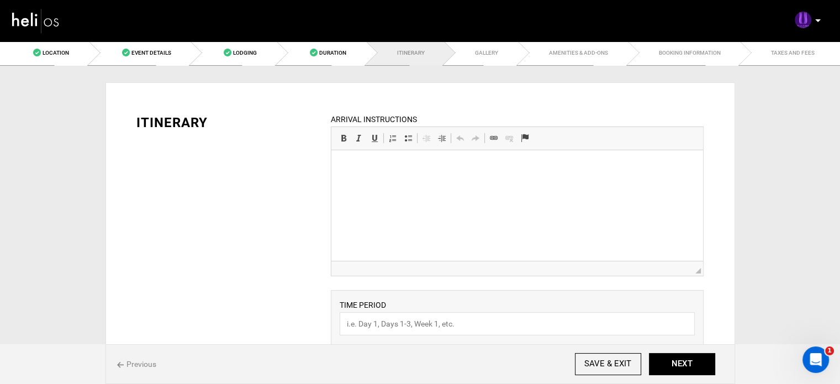
click at [443, 184] on html at bounding box center [517, 167] width 372 height 34
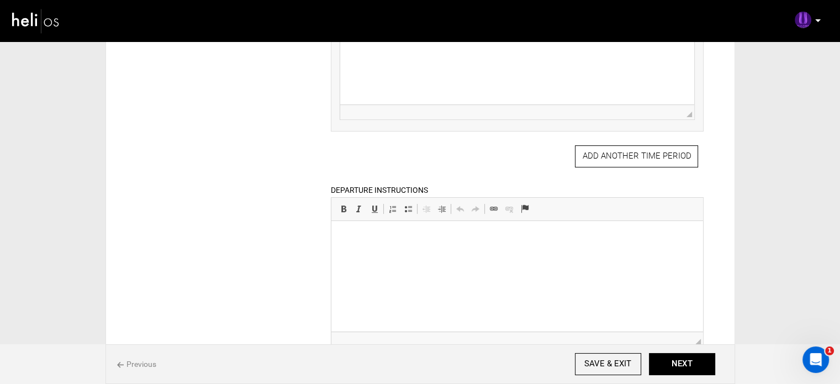
scroll to position [513, 0]
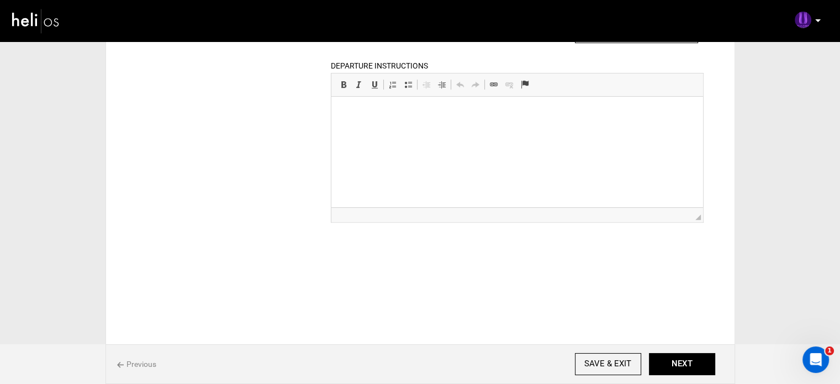
click at [388, 130] on html at bounding box center [517, 114] width 372 height 34
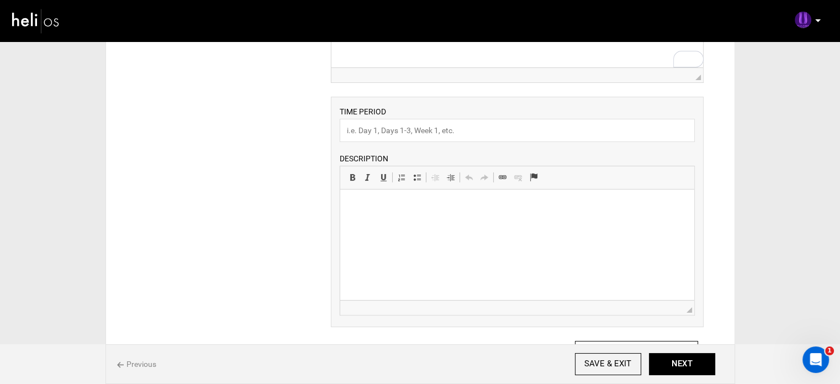
scroll to position [193, 0]
click at [367, 120] on input "text" at bounding box center [517, 130] width 355 height 23
click at [368, 197] on html at bounding box center [517, 207] width 354 height 34
click at [439, 128] on input "Experience" at bounding box center [517, 130] width 355 height 23
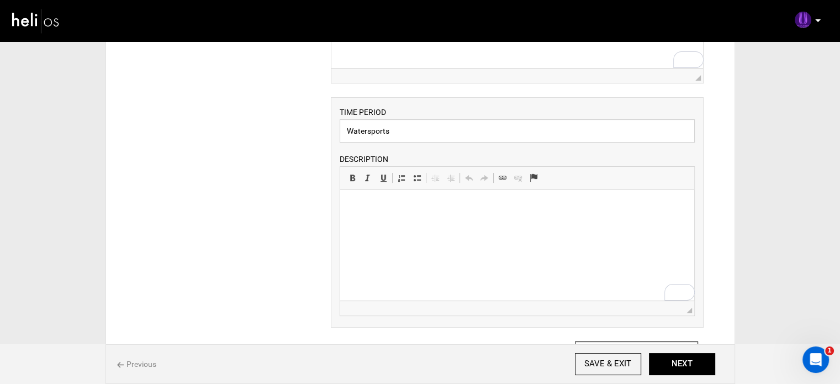
type input "Watersports"
click at [334, 207] on div "TIME PERIOD Watersports DESCRIPTION Rich Text Editor, editor17 Editor toolbars …" at bounding box center [517, 212] width 373 height 230
click at [364, 207] on p "To enrich screen reader interactions, please activate Accessibility in Grammarl…" at bounding box center [517, 207] width 332 height 12
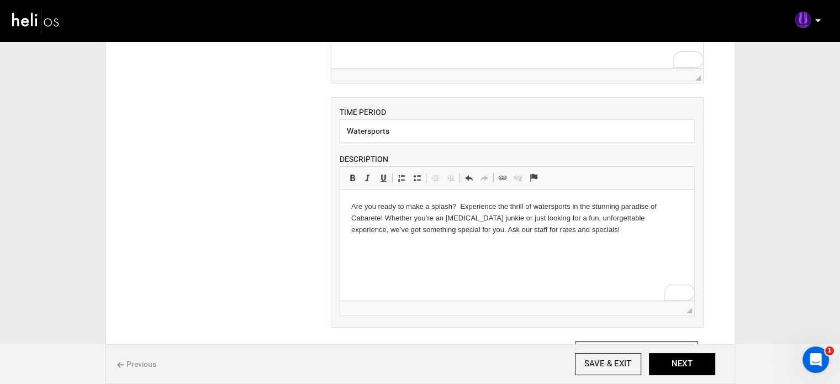
click at [458, 209] on p "Are you ready to make a splash? Experience the thrill of watersports in the stu…" at bounding box center [517, 218] width 332 height 34
click at [601, 230] on p "Are you ready to make a splash? Experience the thrill of watersports in the stu…" at bounding box center [517, 218] width 332 height 34
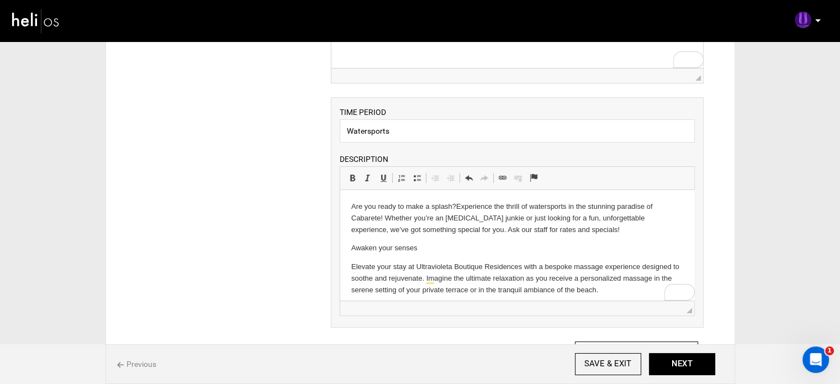
click at [252, 163] on div "ITINERARY ARRIVAL INSTRUCTIONS Rich Text Editor, editor21 Editor toolbars Basic…" at bounding box center [420, 258] width 601 height 708
click at [683, 368] on button "NEXT" at bounding box center [682, 364] width 66 height 22
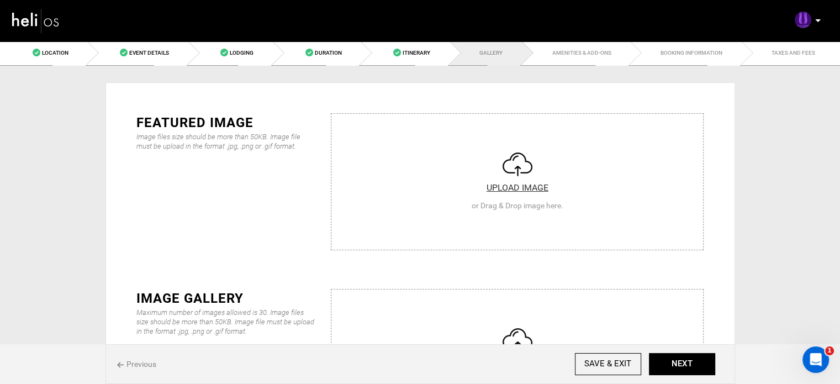
click at [415, 214] on input "file" at bounding box center [517, 180] width 372 height 133
type input "C:\fakepath\552071761_18533013313050736_5487234138675338953_n.jpg"
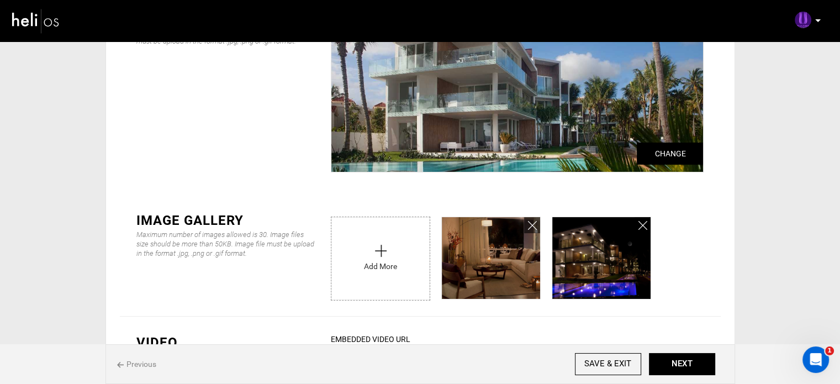
click at [368, 262] on input "file" at bounding box center [380, 255] width 98 height 77
type input "C:\fakepath\UltravioletaCabarete-2.jpg"
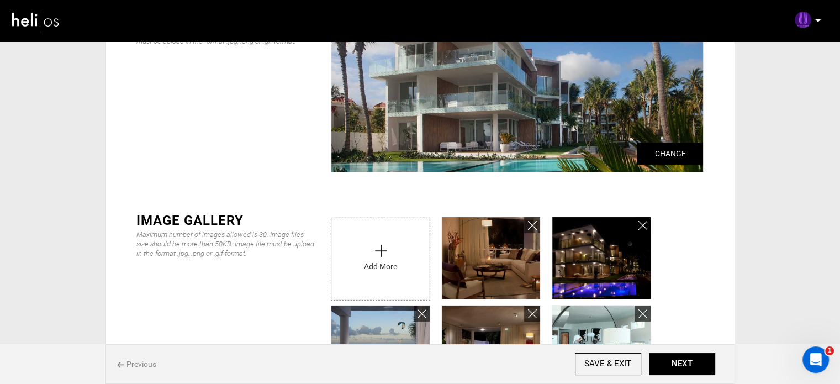
click at [382, 252] on input "file" at bounding box center [380, 255] width 98 height 77
type input "C:\fakepath\1-bed-room.jpg"
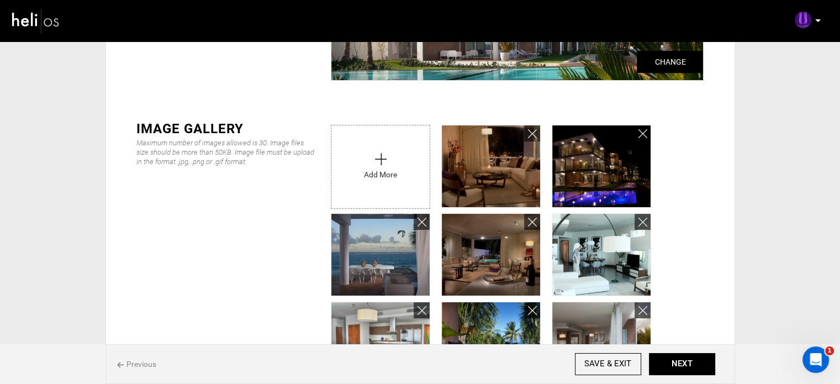
scroll to position [196, 0]
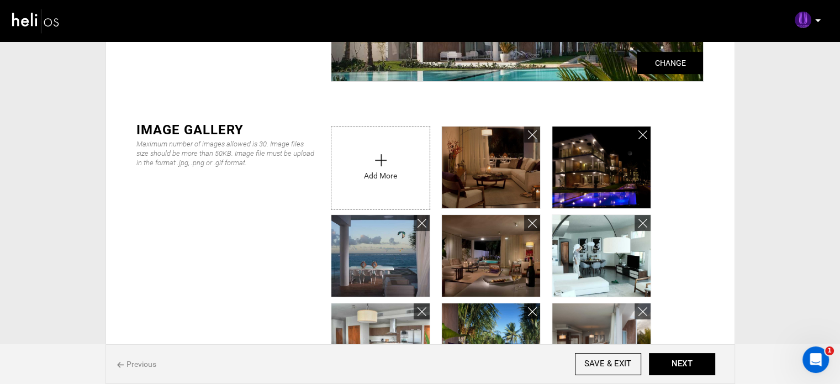
click at [381, 175] on input "file" at bounding box center [380, 164] width 98 height 77
type input "C:\fakepath\551383945_18532415530050736_162567872926466812_n.jpg"
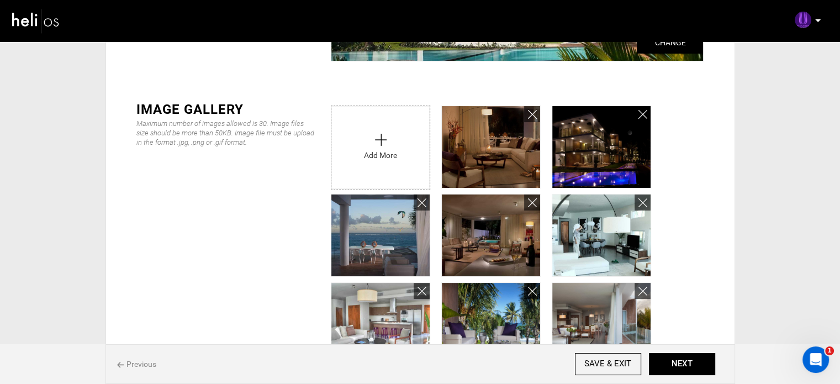
scroll to position [213, 0]
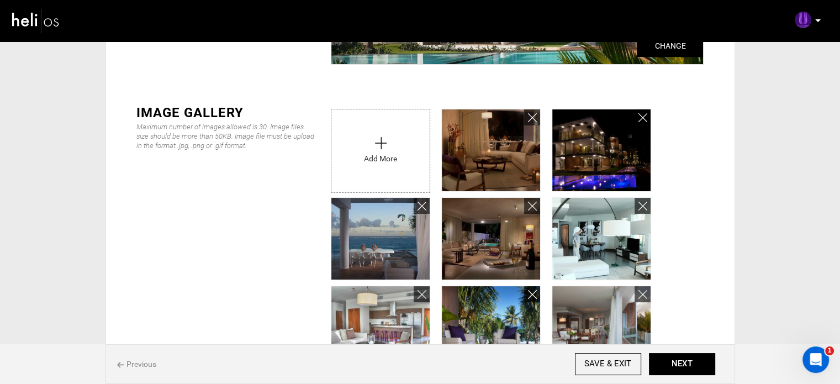
click at [388, 146] on input "file" at bounding box center [380, 147] width 98 height 77
click at [378, 144] on input "file" at bounding box center [380, 147] width 98 height 77
type input "C:\fakepath\F-YxycX_-scaled (1).jpeg"
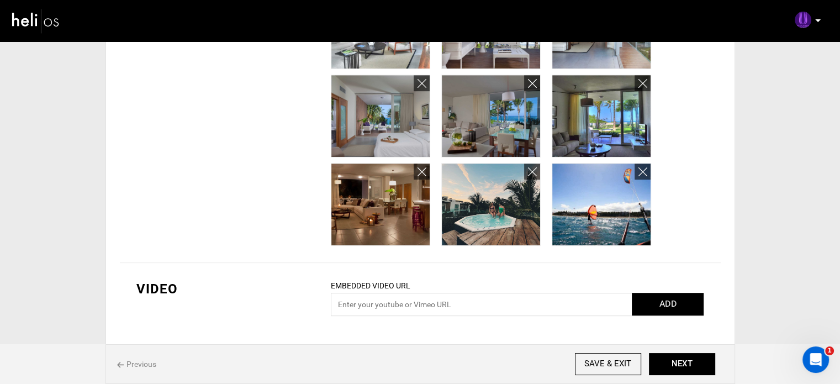
scroll to position [514, 0]
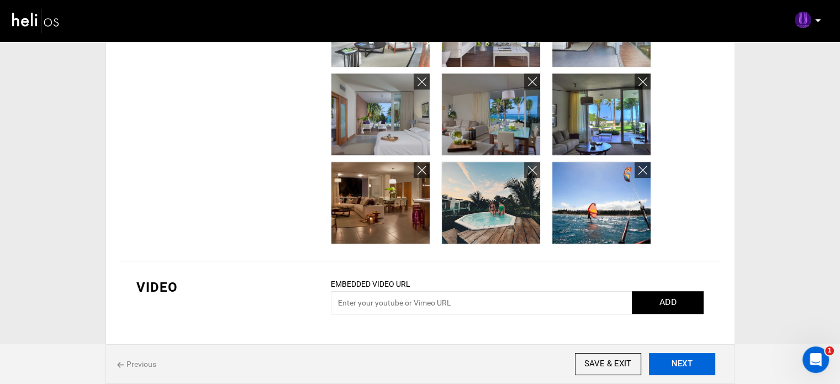
click at [668, 361] on button "NEXT" at bounding box center [682, 364] width 66 height 22
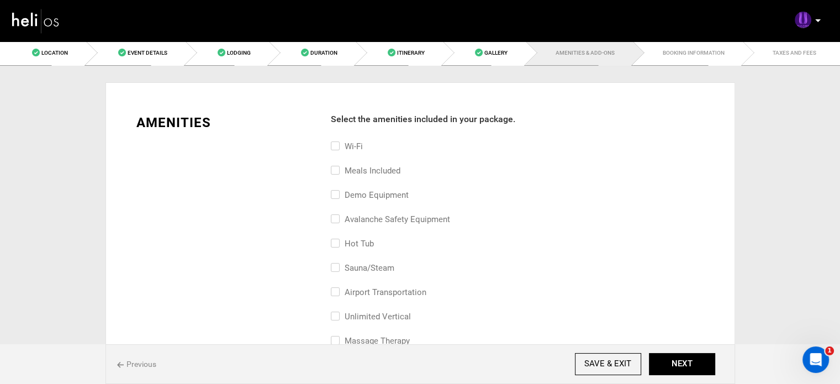
click at [349, 147] on label "Wi-Fi" at bounding box center [347, 146] width 32 height 13
click at [338, 147] on input "Wi-Fi" at bounding box center [334, 152] width 7 height 24
checkbox input "true"
click at [364, 176] on label "Meals included" at bounding box center [366, 170] width 70 height 13
click at [338, 176] on input "Meals included" at bounding box center [334, 176] width 7 height 24
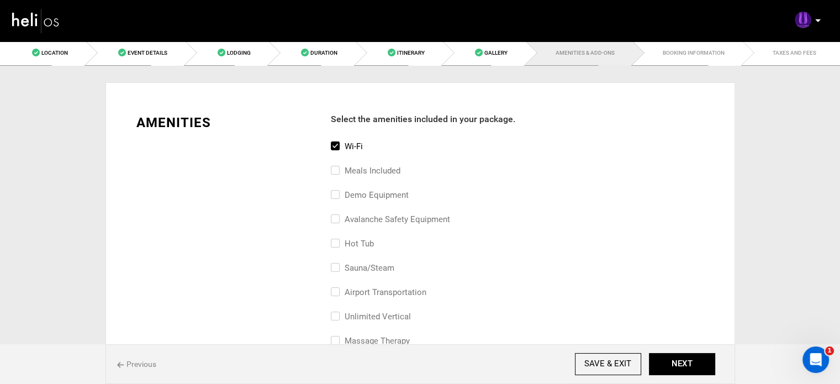
checkbox input "true"
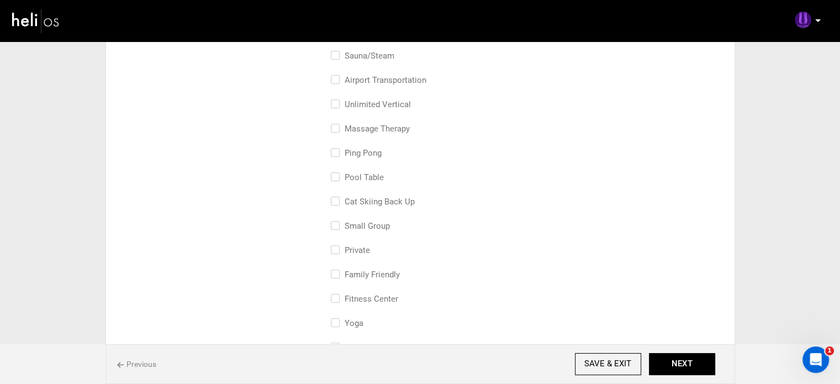
scroll to position [220, 0]
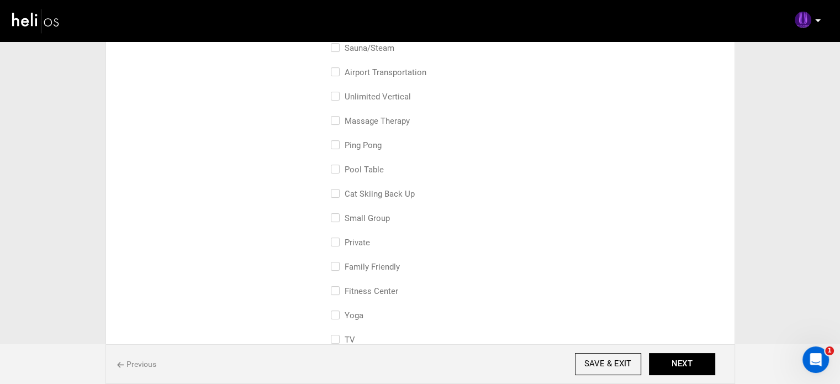
click at [373, 269] on label "family friendly" at bounding box center [365, 266] width 69 height 13
click at [338, 269] on input "family friendly" at bounding box center [334, 272] width 7 height 24
checkbox input "true"
click at [388, 114] on label "massage therapy" at bounding box center [370, 120] width 79 height 13
click at [338, 114] on input "massage therapy" at bounding box center [334, 126] width 7 height 24
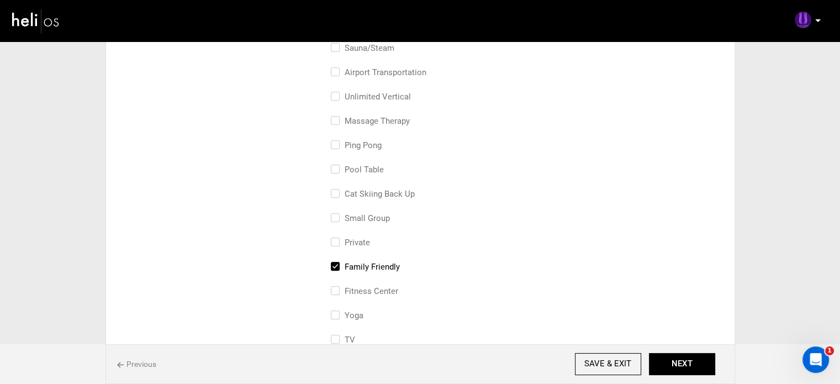
checkbox input "true"
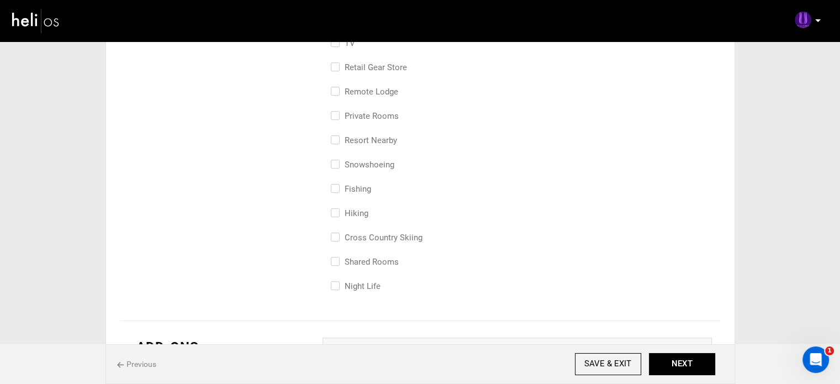
click at [364, 116] on label "Private Rooms" at bounding box center [365, 115] width 68 height 13
click at [338, 116] on input "Private Rooms" at bounding box center [334, 121] width 7 height 24
checkbox input "true"
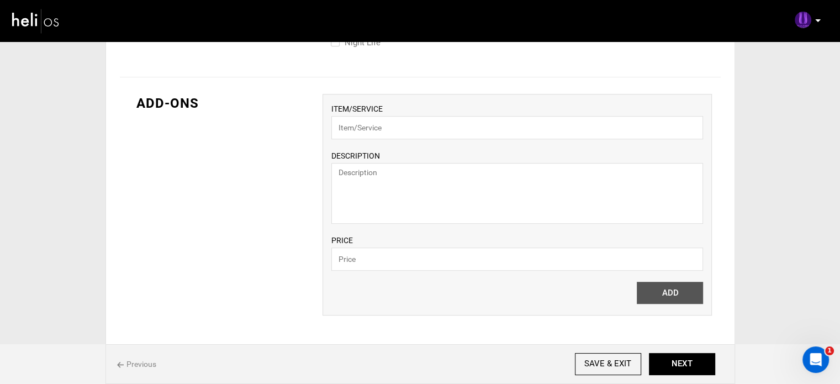
scroll to position [789, 0]
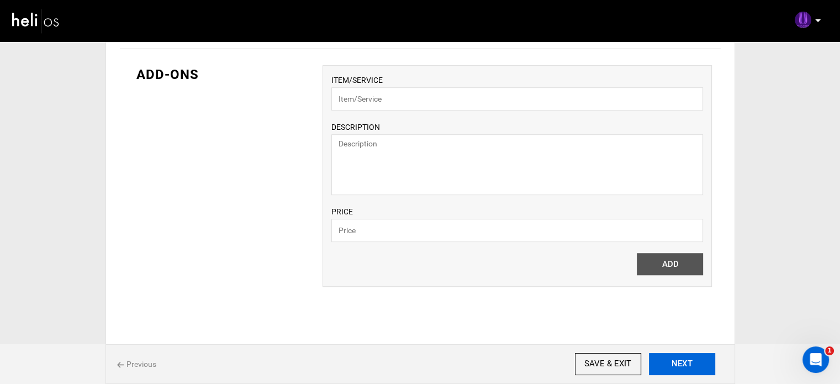
click at [681, 366] on button "NEXT" at bounding box center [682, 364] width 66 height 22
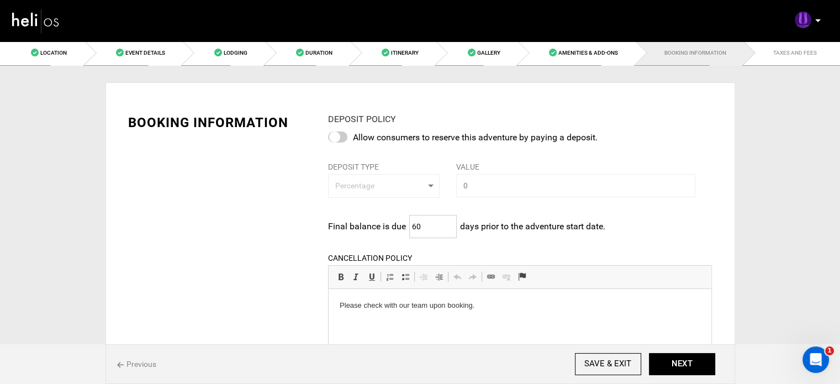
drag, startPoint x: 424, startPoint y: 226, endPoint x: 400, endPoint y: 225, distance: 23.8
click at [400, 225] on div "Final balance is due 60 days prior to the adventure start date. Please enter mi…" at bounding box center [520, 226] width 384 height 23
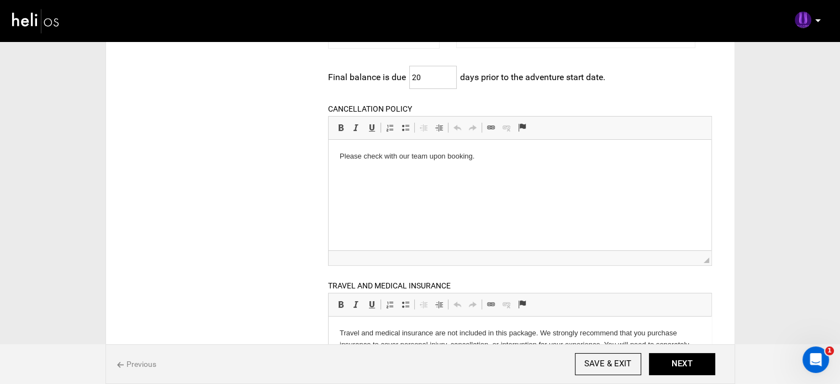
scroll to position [201, 0]
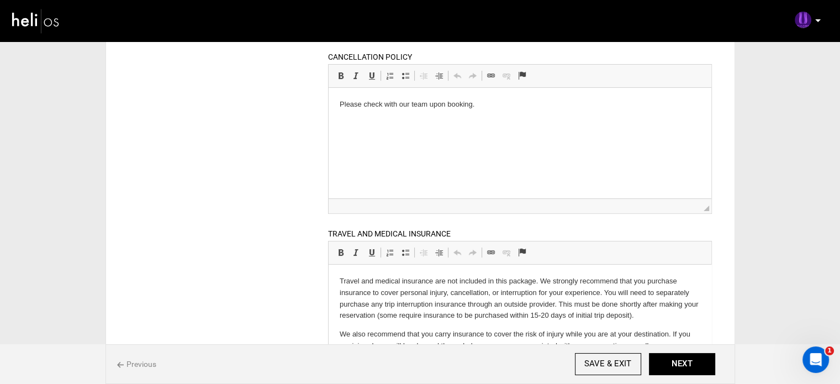
type input "20"
click at [689, 366] on button "NEXT" at bounding box center [682, 364] width 66 height 22
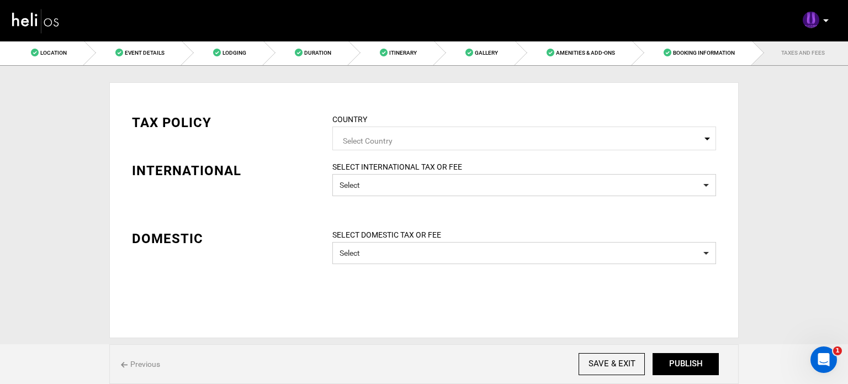
click at [474, 138] on span "Select Country" at bounding box center [524, 140] width 363 height 14
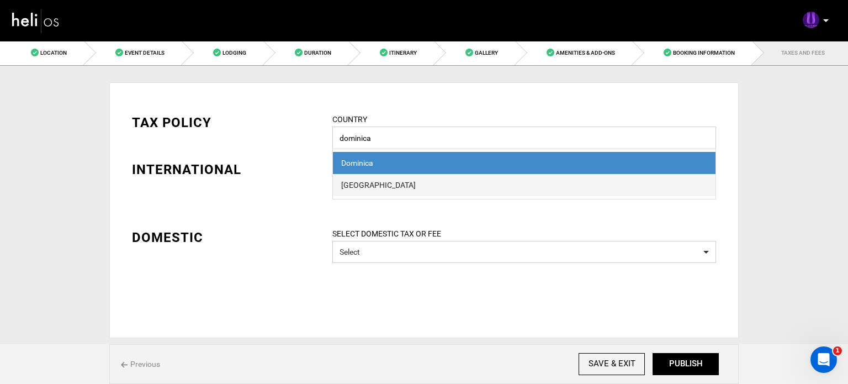
type input "dominica"
click at [369, 185] on div "[GEOGRAPHIC_DATA]" at bounding box center [524, 184] width 366 height 11
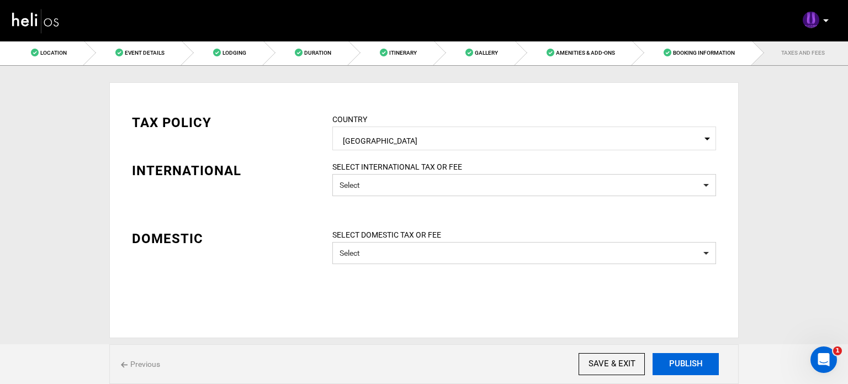
click at [677, 368] on button "PUBLISH" at bounding box center [686, 364] width 66 height 22
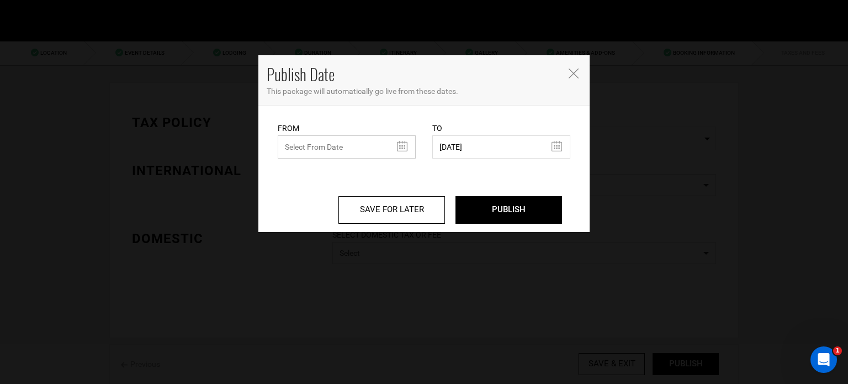
click at [316, 144] on input "text" at bounding box center [347, 146] width 138 height 23
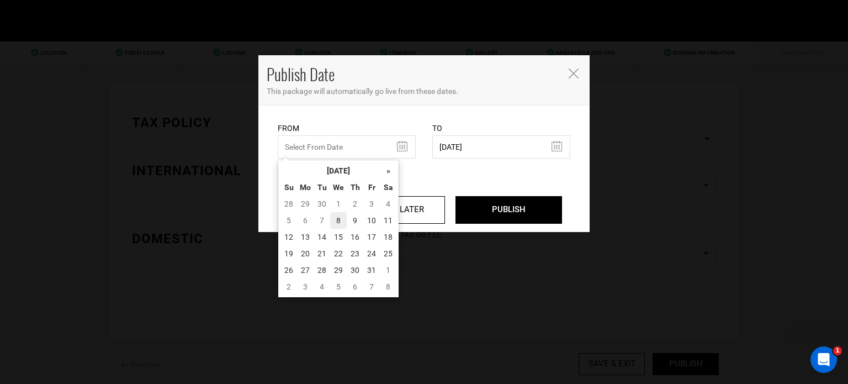
click at [344, 224] on td "8" at bounding box center [338, 220] width 17 height 17
type input "[DATE]"
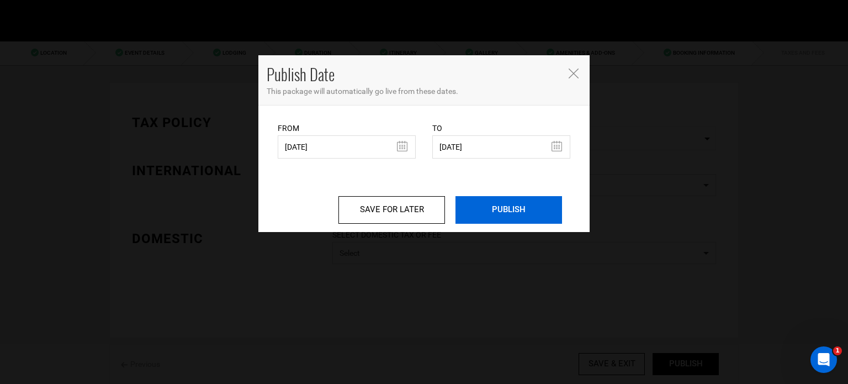
click at [515, 207] on input "PUBLISH" at bounding box center [509, 210] width 107 height 28
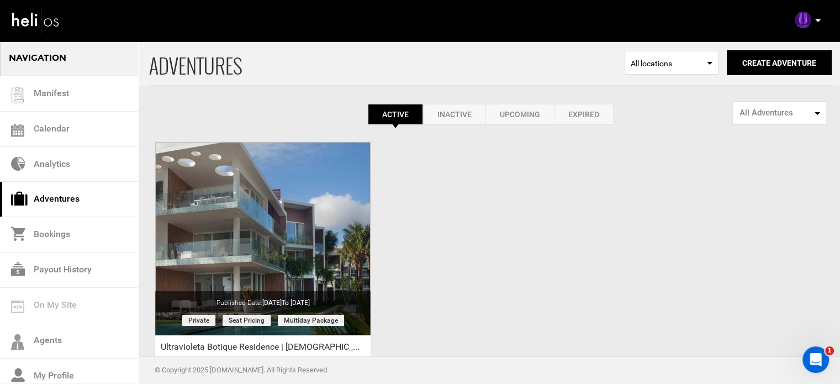
click at [513, 208] on div "ADVENTURES Select Location All locations Create Adventure Public Adventure This…" at bounding box center [420, 261] width 840 height 442
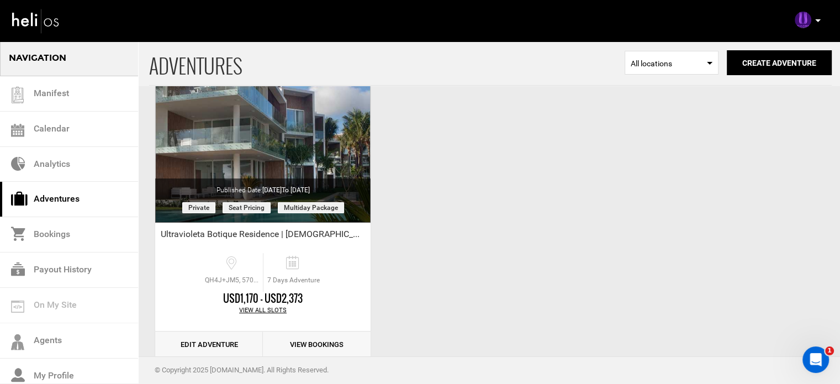
scroll to position [137, 0]
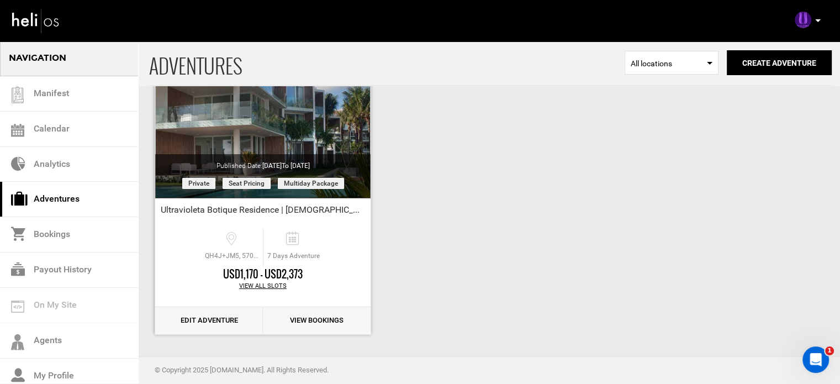
click at [209, 317] on link "Edit Adventure" at bounding box center [209, 320] width 108 height 27
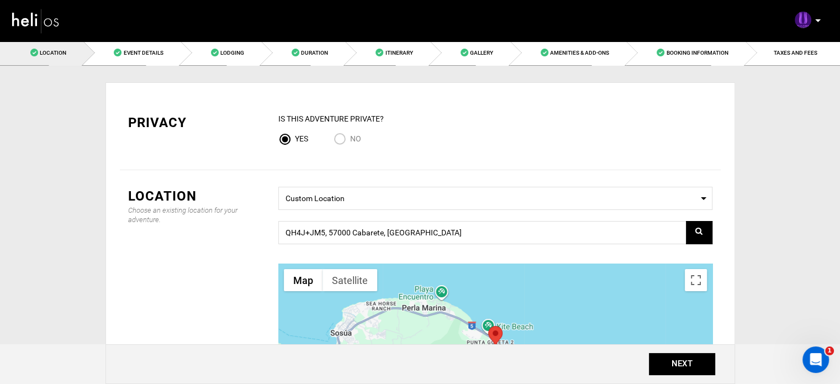
click at [342, 139] on input "No" at bounding box center [342, 140] width 17 height 15
radio input "true"
radio input "false"
click at [695, 361] on button "NEXT" at bounding box center [682, 364] width 66 height 22
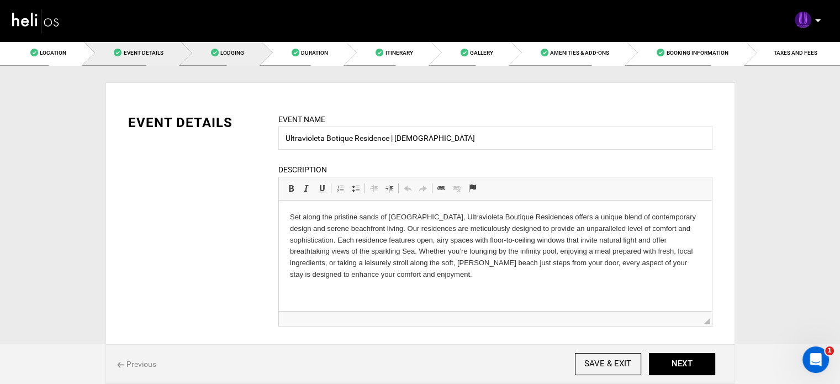
drag, startPoint x: 203, startPoint y: 46, endPoint x: 215, endPoint y: 46, distance: 11.6
click at [203, 46] on link "Lodging" at bounding box center [221, 52] width 81 height 25
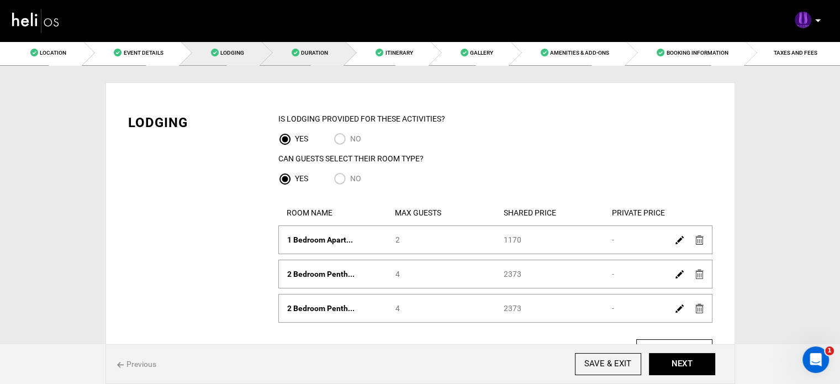
click at [327, 61] on link "Duration" at bounding box center [303, 52] width 84 height 25
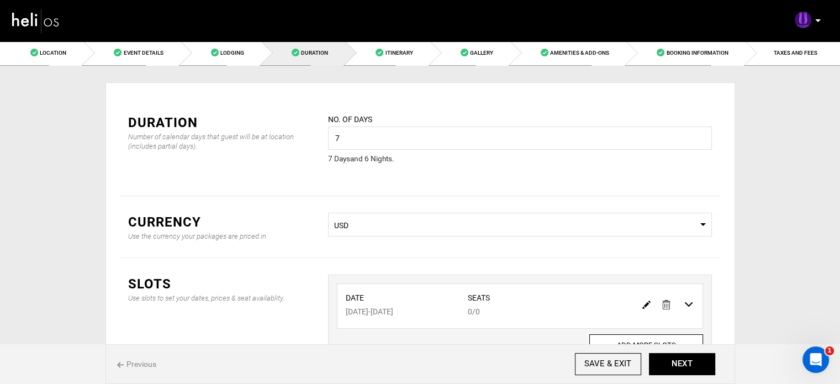
click at [648, 308] on img at bounding box center [646, 304] width 8 height 8
type input "[DATE]"
type input "0"
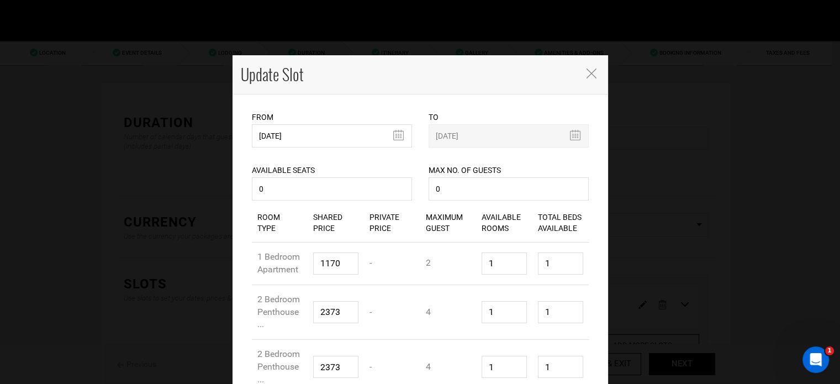
click at [586, 67] on span "Close" at bounding box center [593, 73] width 14 height 12
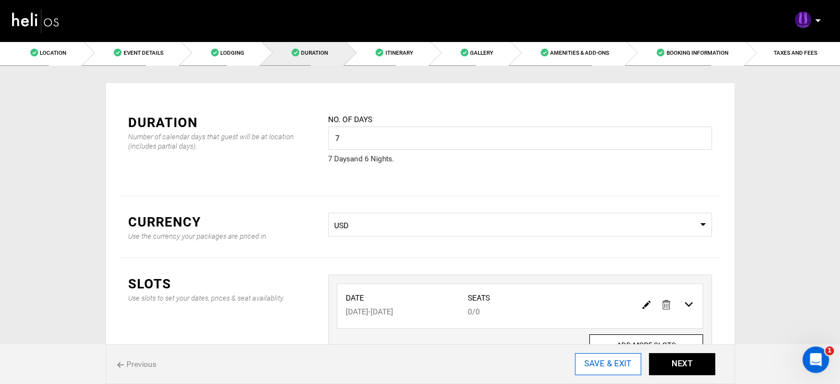
click at [616, 367] on input "SAVE & EXIT" at bounding box center [608, 364] width 66 height 22
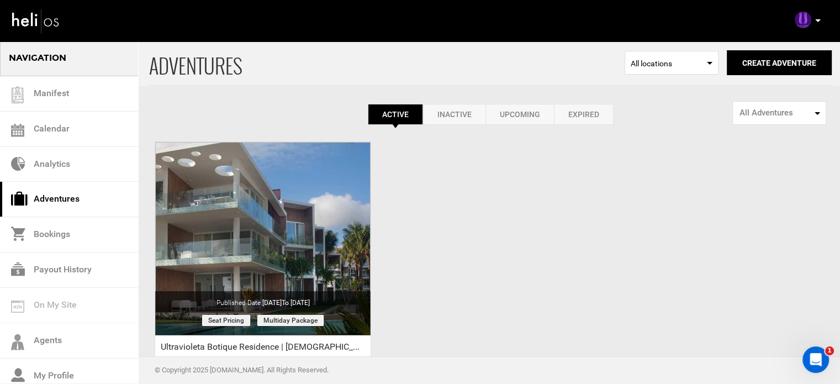
click at [513, 317] on div "ADVENTURES Select Location All locations Create Adventure Public Adventure This…" at bounding box center [420, 261] width 840 height 442
click at [819, 17] on p at bounding box center [817, 20] width 7 height 13
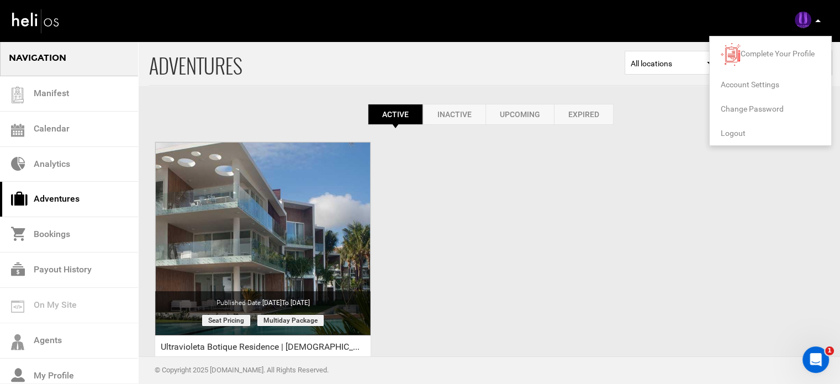
click at [729, 131] on span "Logout" at bounding box center [733, 133] width 25 height 9
